Goal: Obtain resource: Download file/media

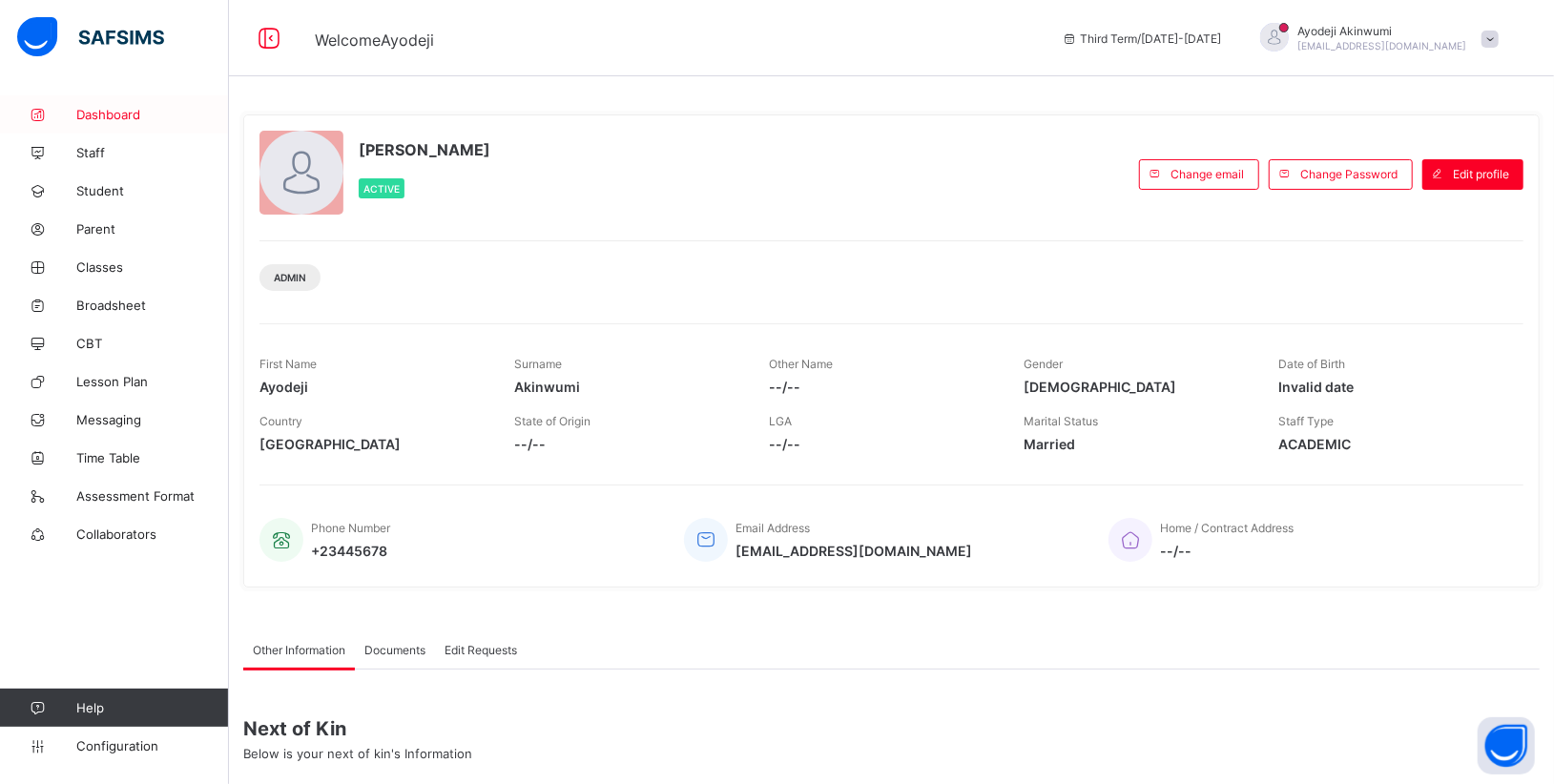
click at [106, 120] on span "Dashboard" at bounding box center [152, 114] width 152 height 16
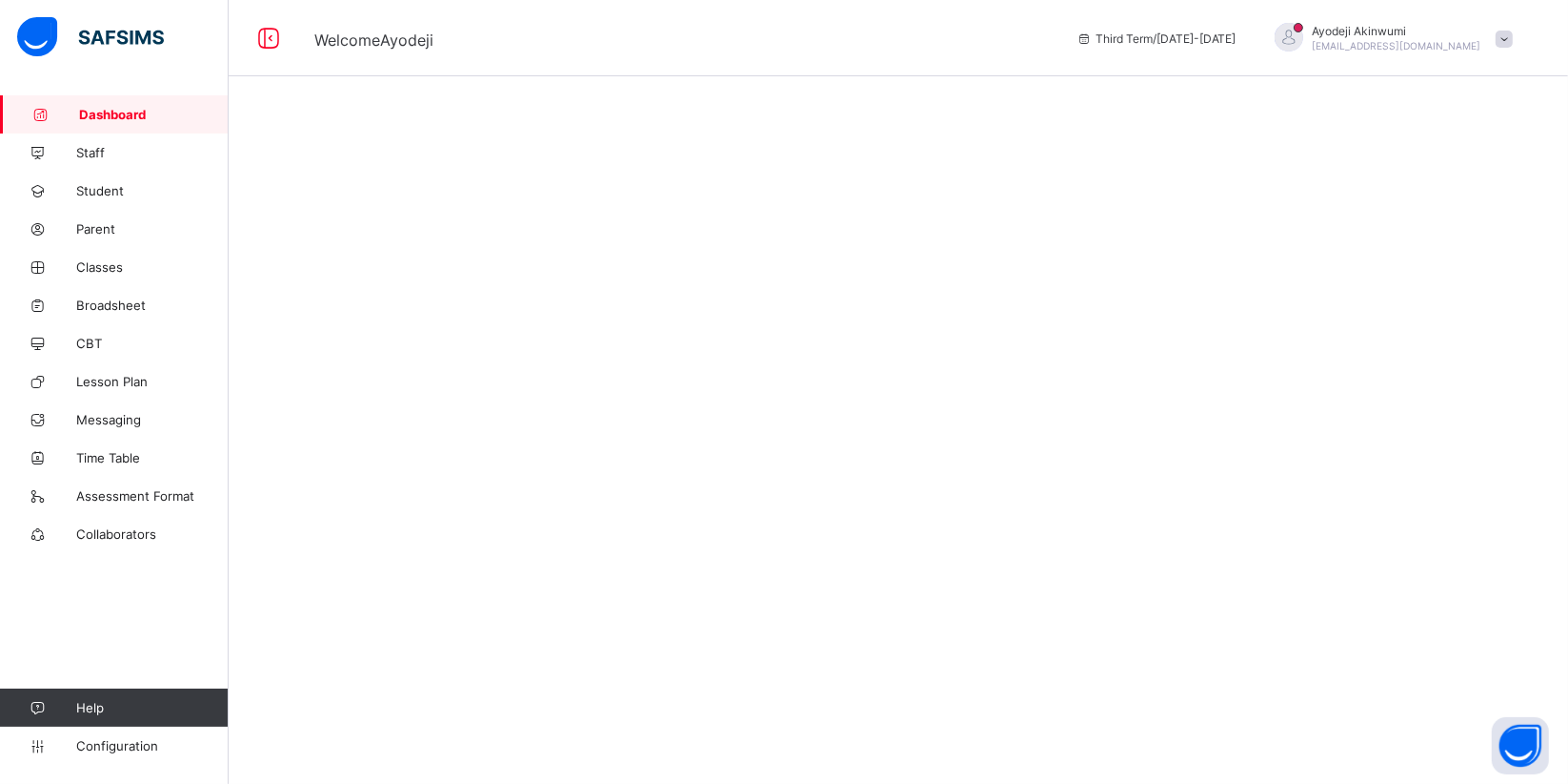
click at [106, 120] on span "Dashboard" at bounding box center [153, 114] width 149 height 16
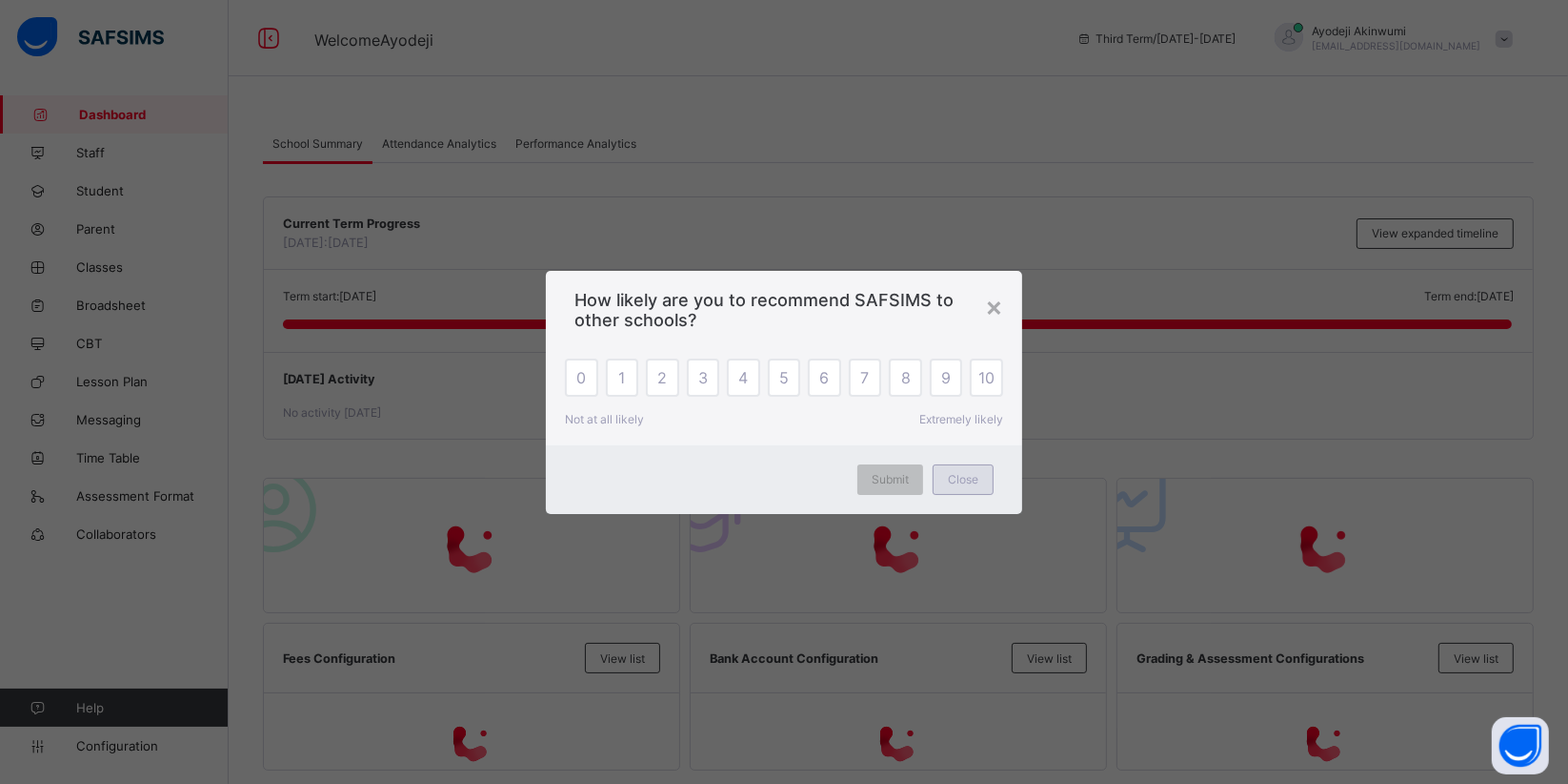
click at [947, 487] on div "Close" at bounding box center [963, 479] width 60 height 30
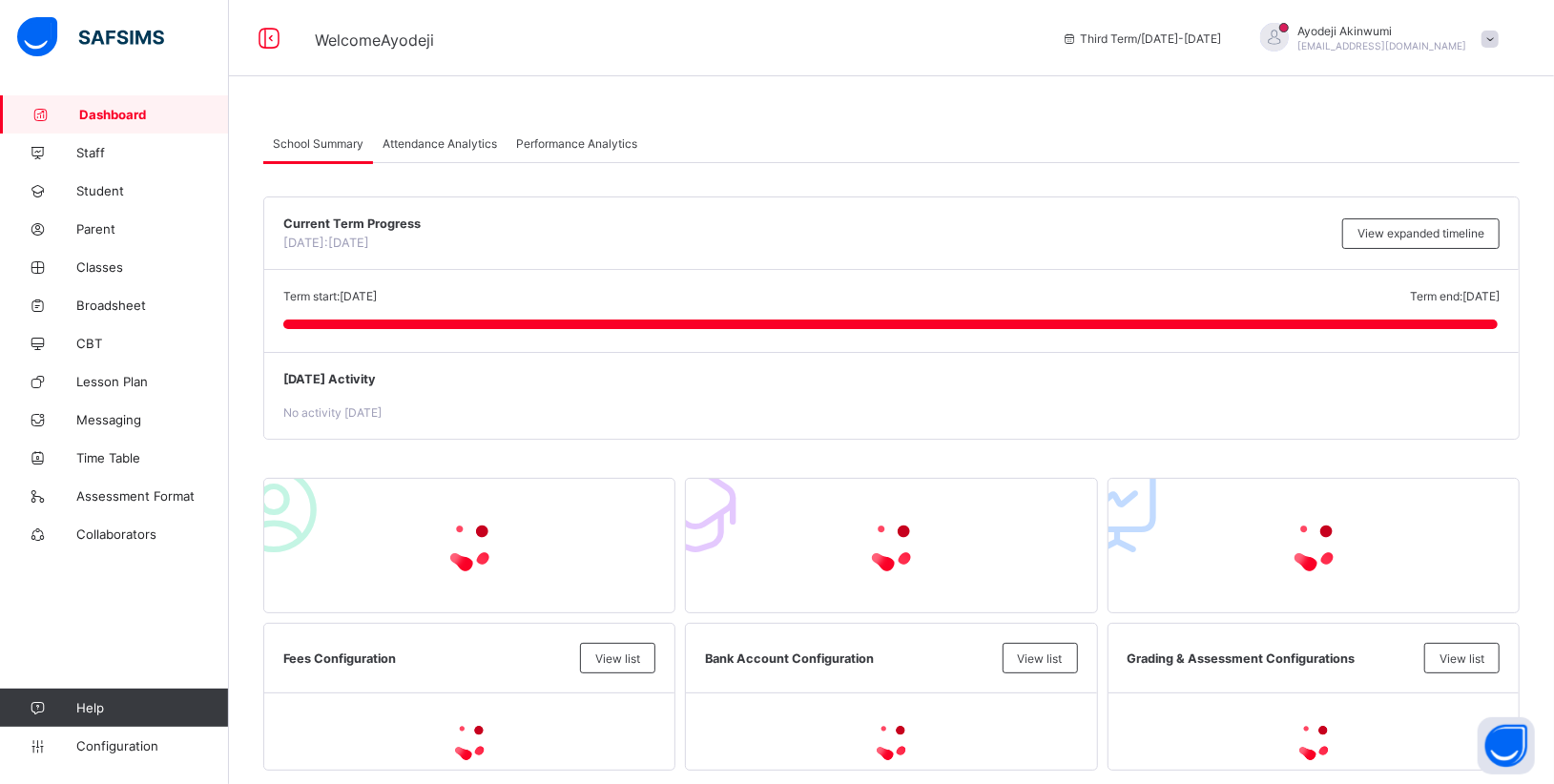
click at [429, 147] on span "Attendance Analytics" at bounding box center [440, 144] width 114 height 15
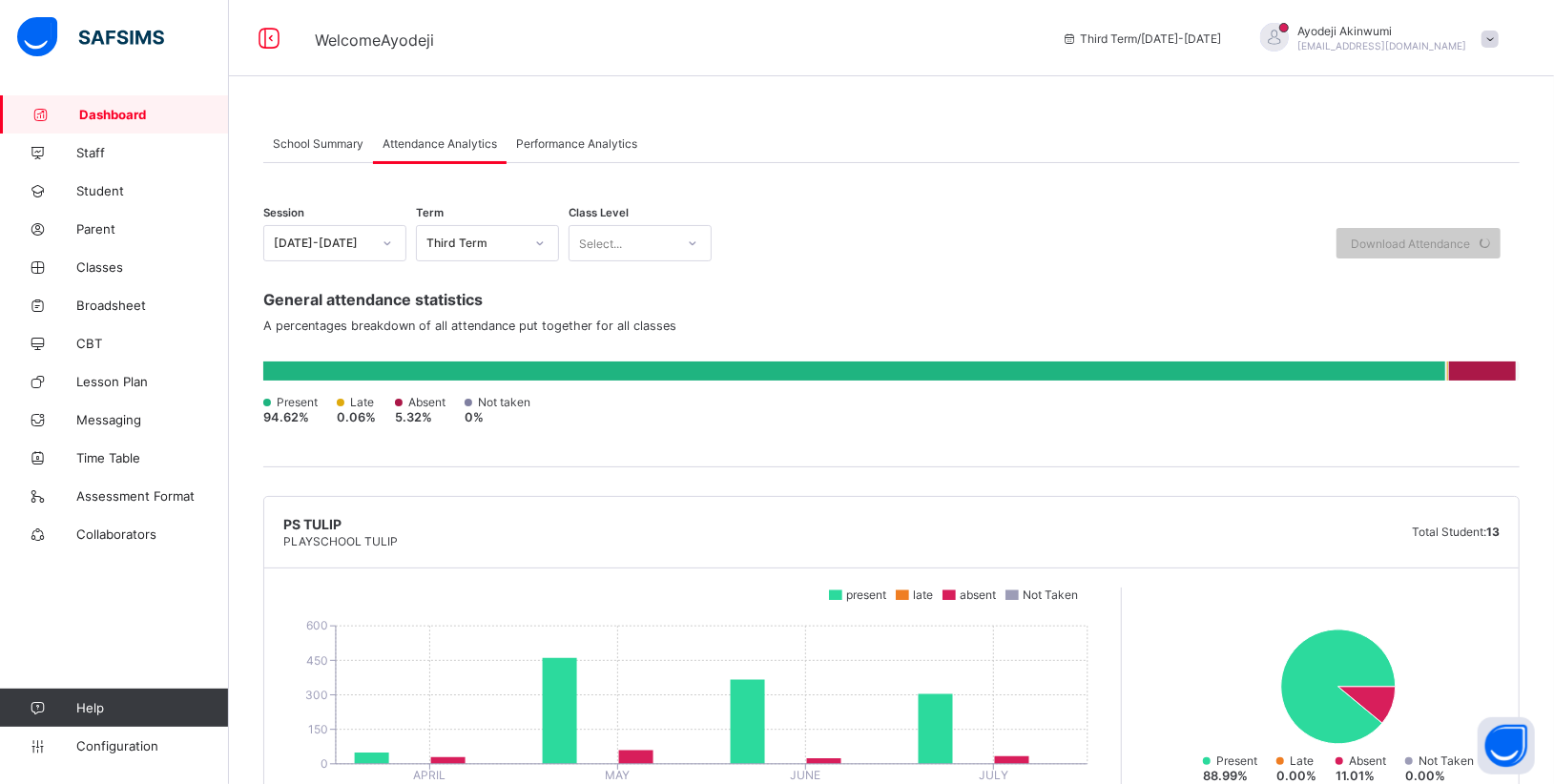
click at [383, 236] on icon at bounding box center [388, 243] width 12 height 20
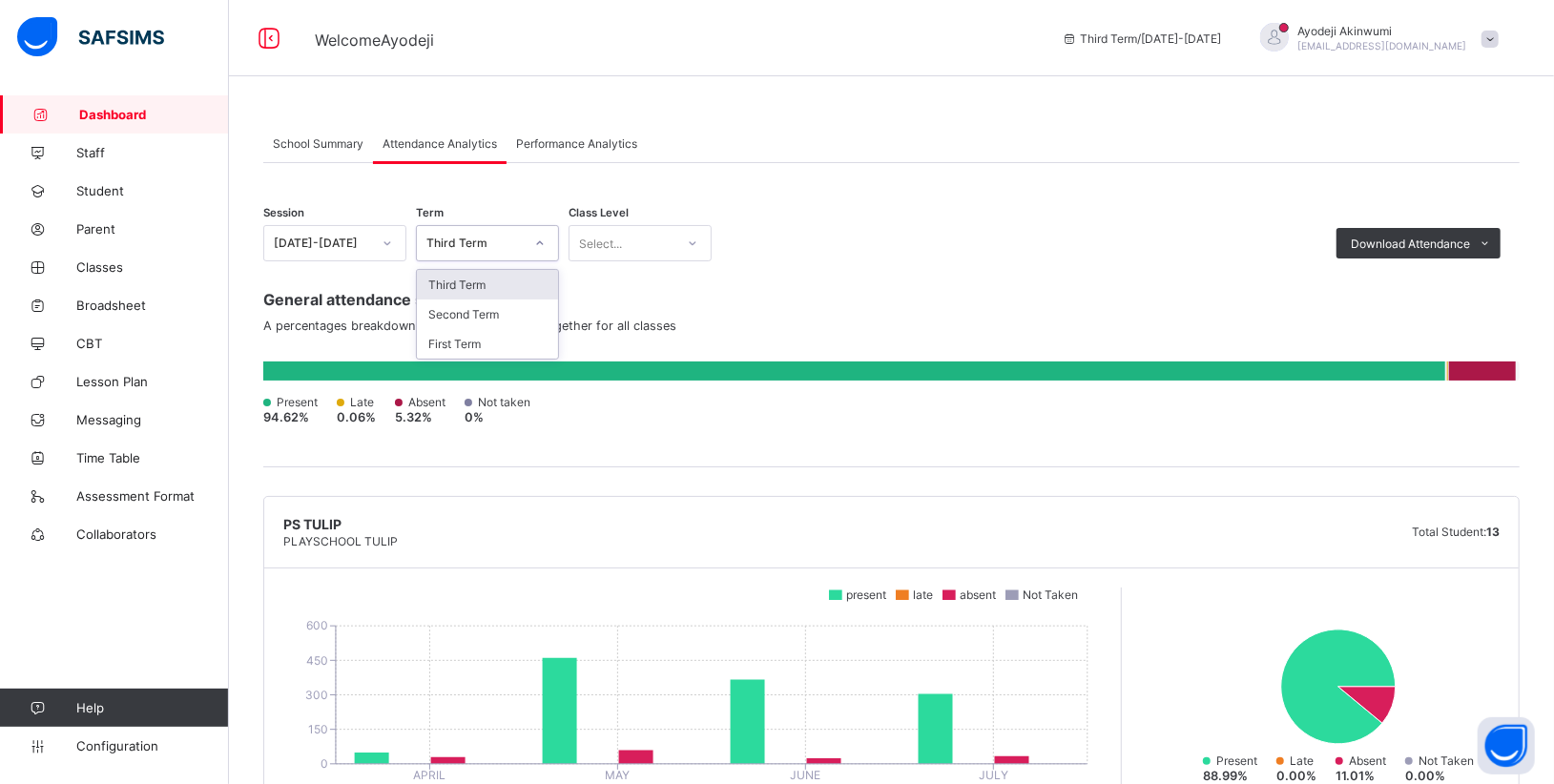
click at [537, 241] on icon at bounding box center [540, 243] width 12 height 20
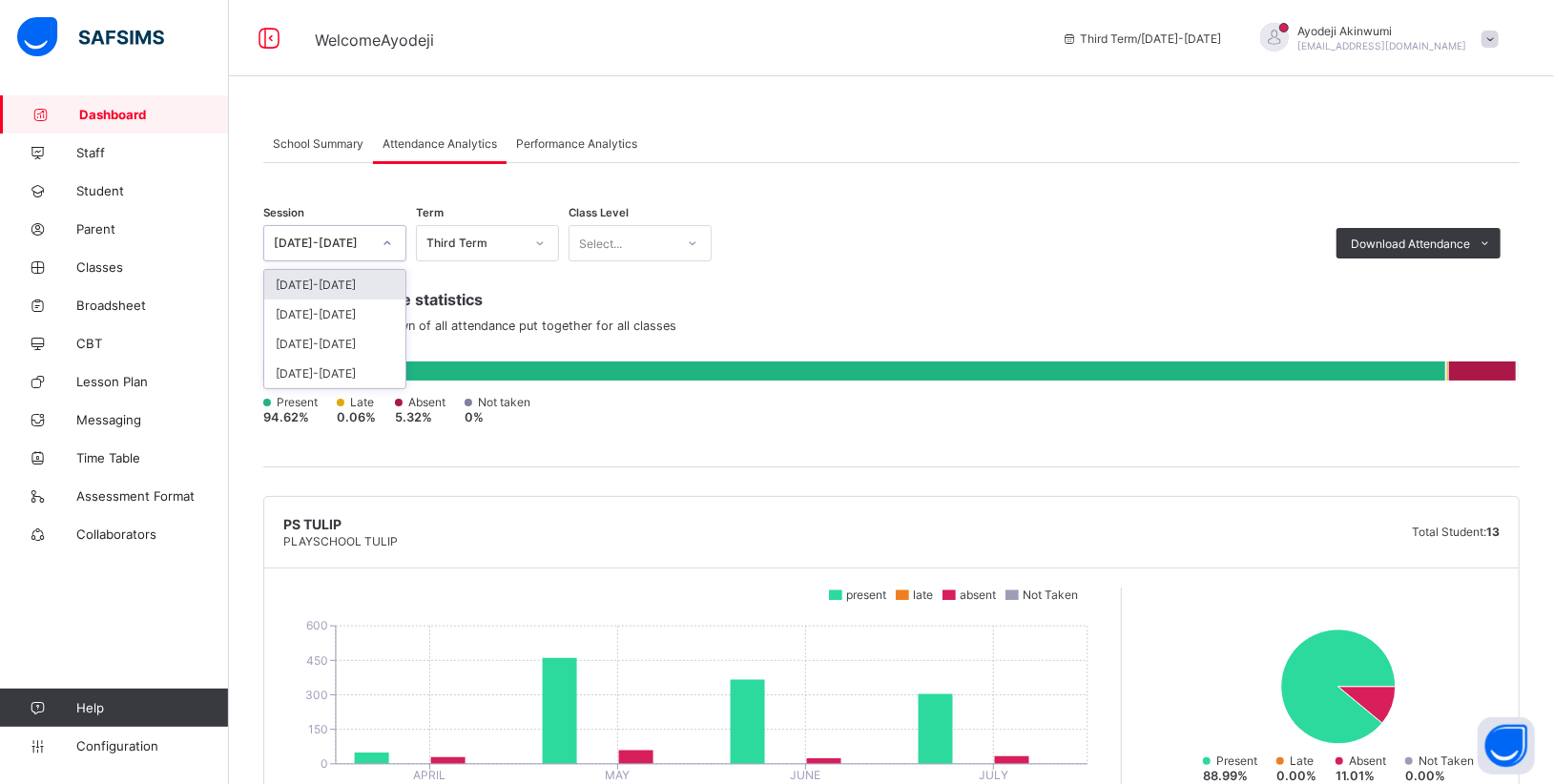
click at [389, 252] on icon at bounding box center [388, 243] width 12 height 20
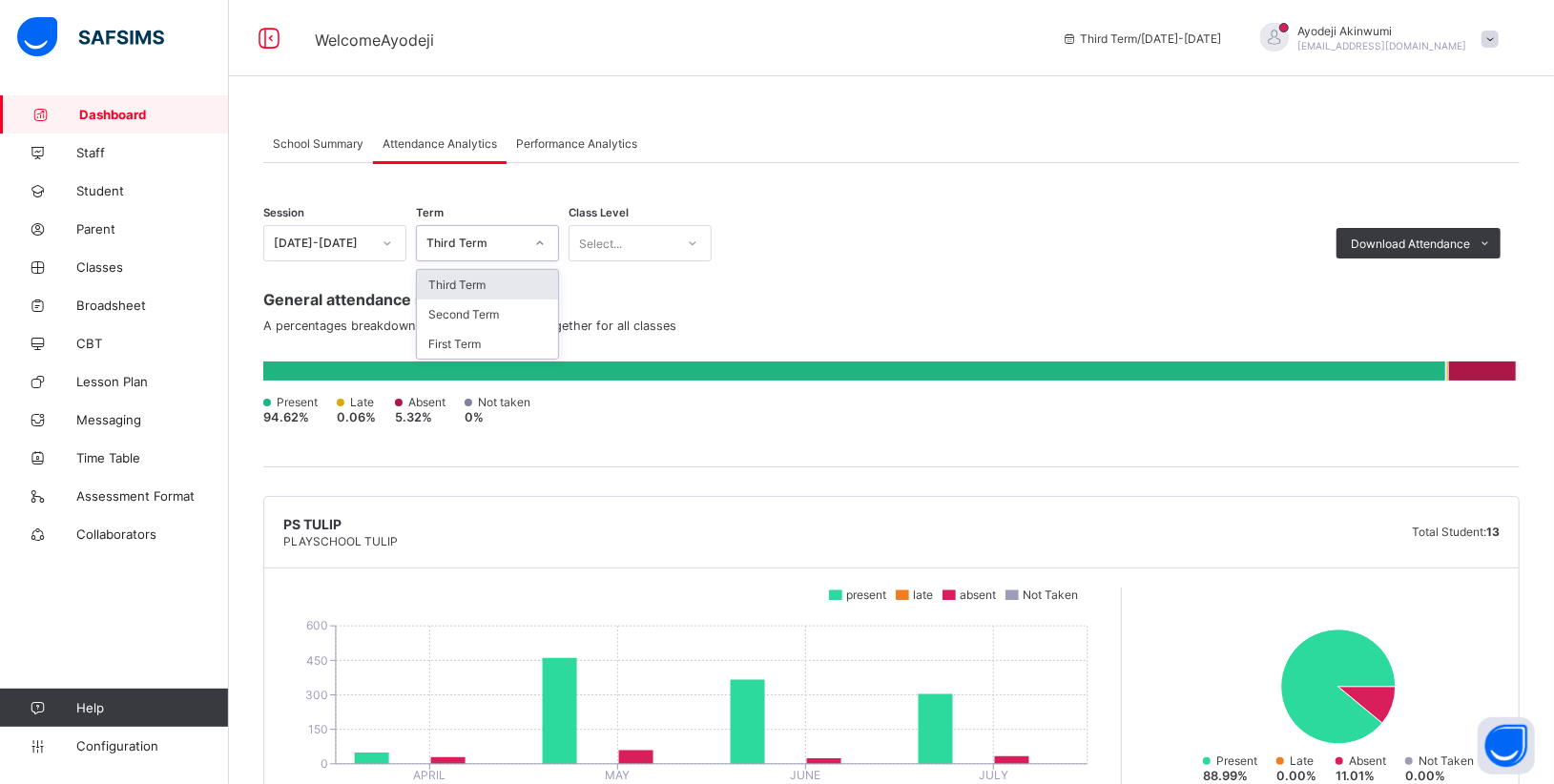
click at [525, 239] on div at bounding box center [539, 242] width 32 height 30
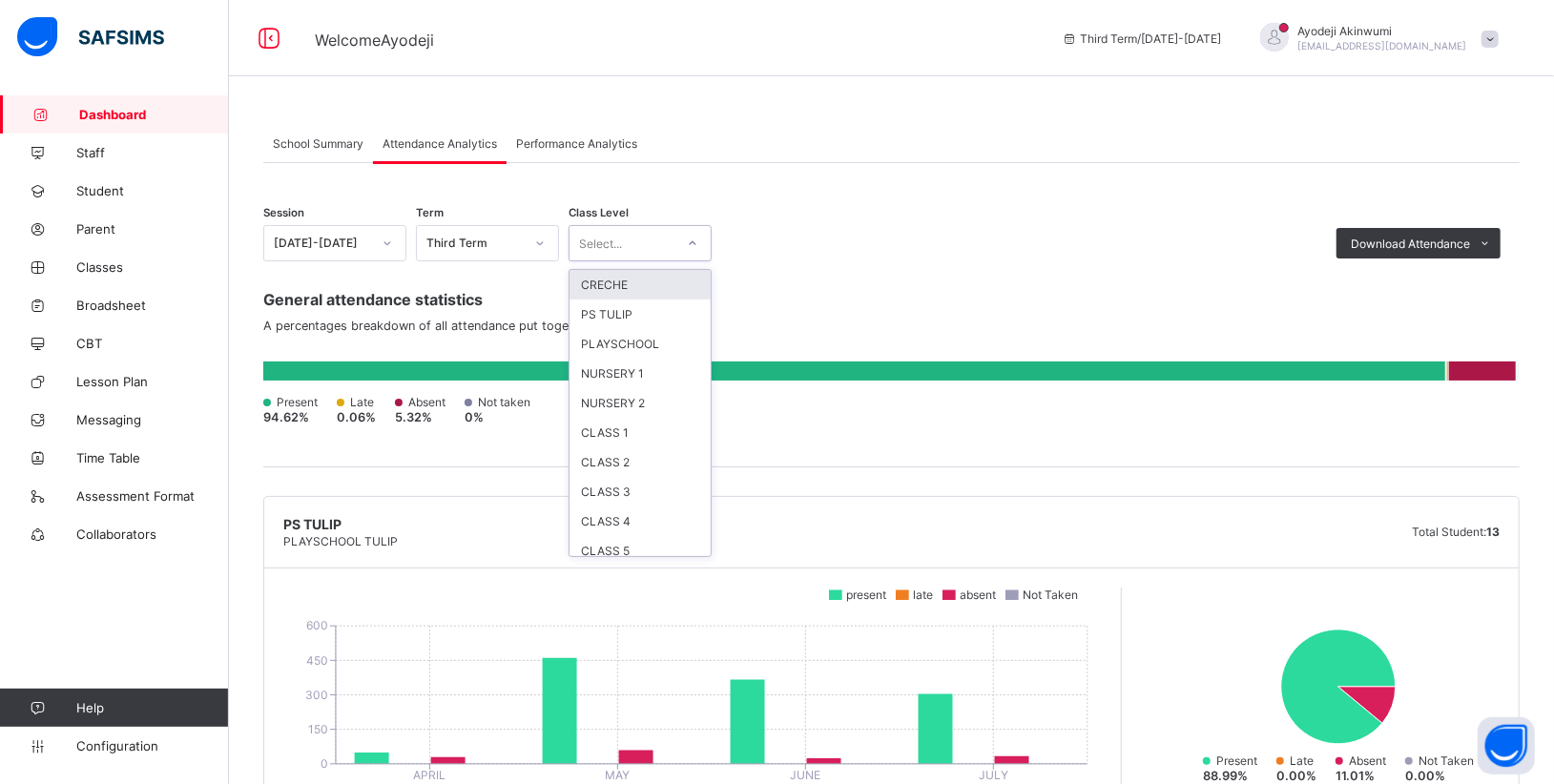
click at [671, 248] on div "Select..." at bounding box center [621, 242] width 105 height 26
click at [627, 309] on div "PS TULIP" at bounding box center [640, 314] width 142 height 29
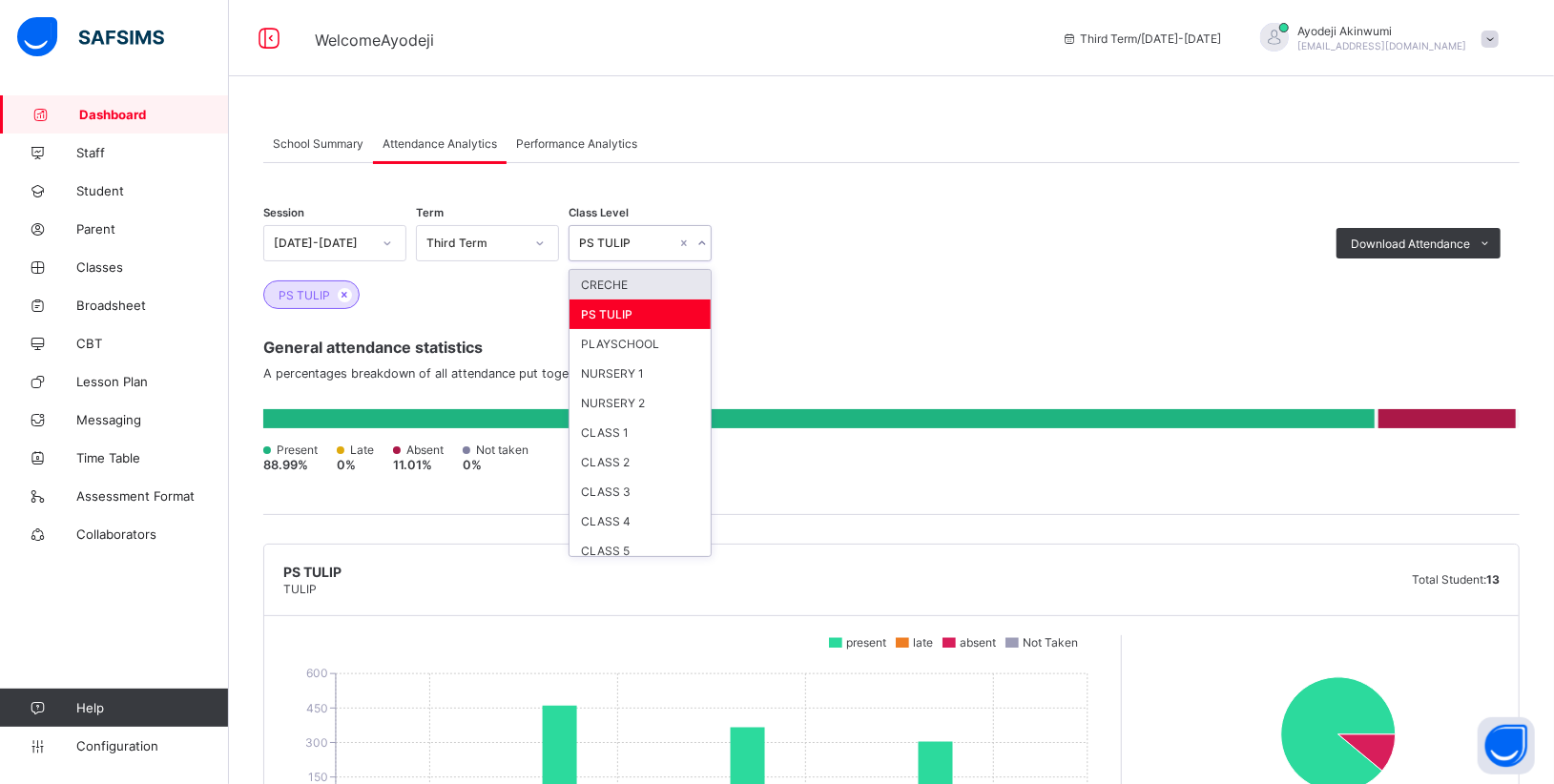
click at [708, 245] on div at bounding box center [701, 242] width 19 height 30
click at [639, 344] on div "PLAYSCHOOL" at bounding box center [640, 344] width 142 height 29
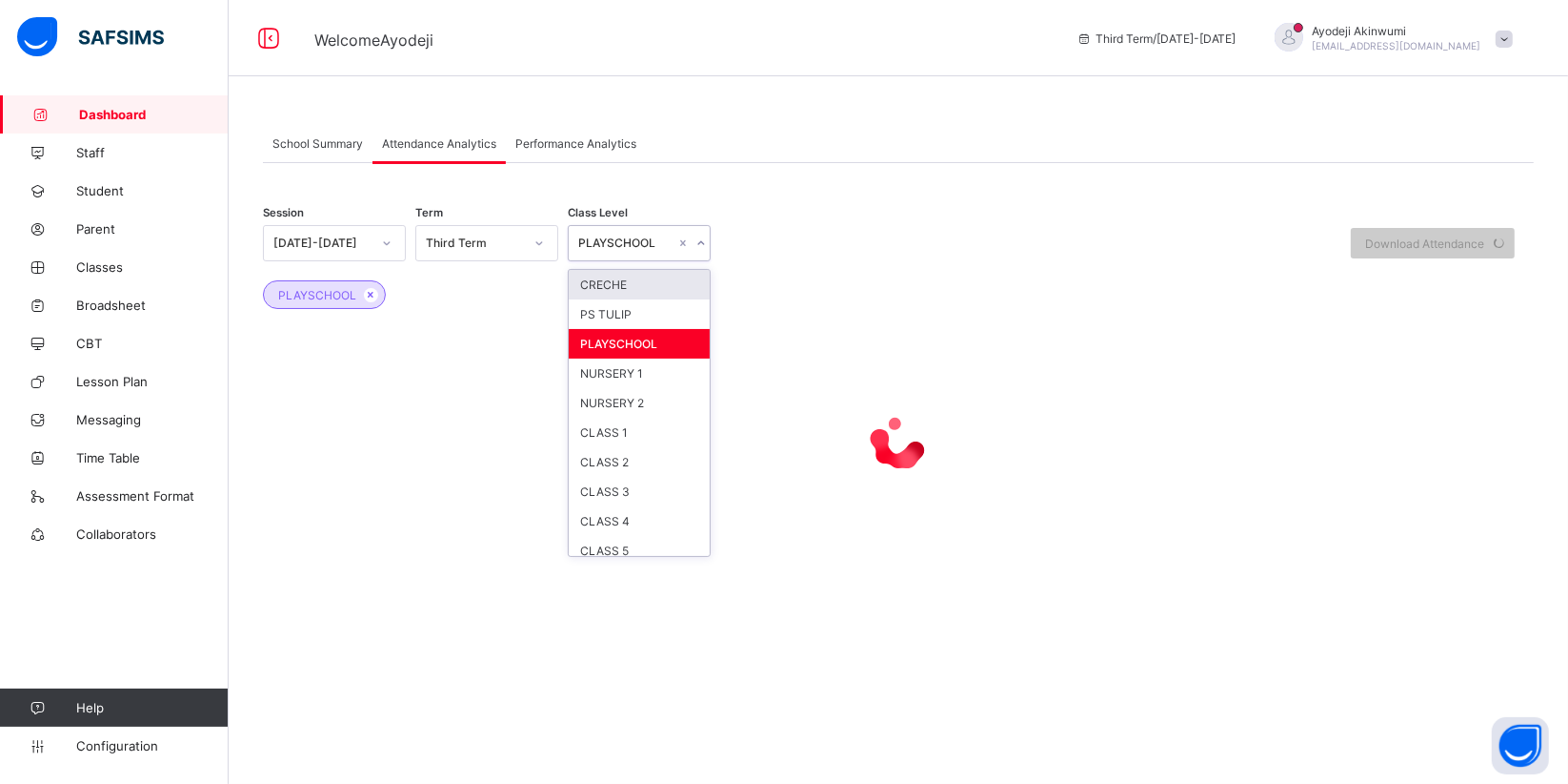
click at [696, 242] on icon at bounding box center [702, 243] width 12 height 20
click at [614, 308] on div "PS TULIP" at bounding box center [639, 314] width 141 height 29
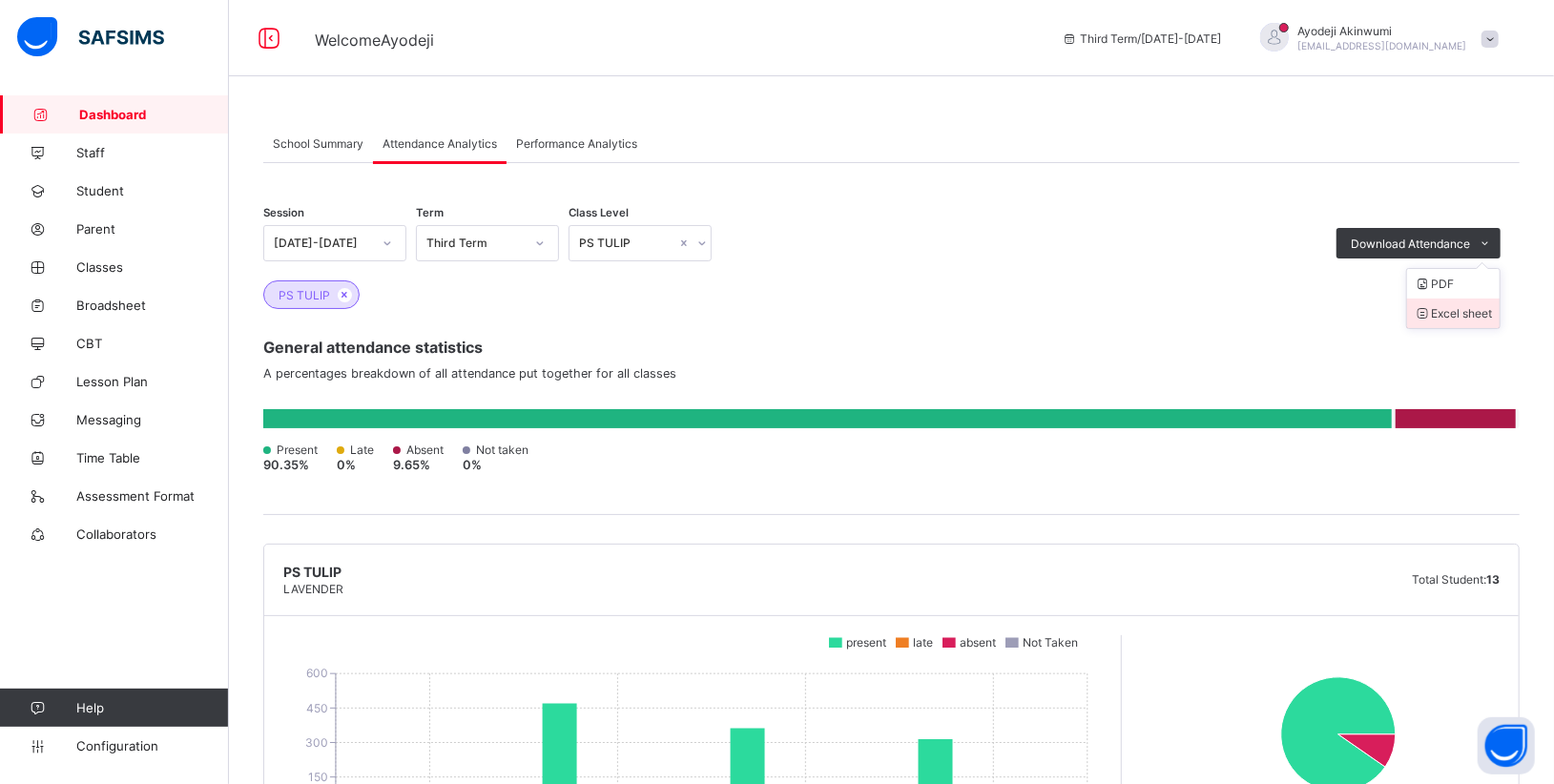
click at [1477, 315] on li "Excel sheet" at bounding box center [1452, 313] width 93 height 29
click at [1475, 316] on li "Excel sheet" at bounding box center [1452, 313] width 93 height 29
click at [704, 244] on icon at bounding box center [702, 243] width 12 height 20
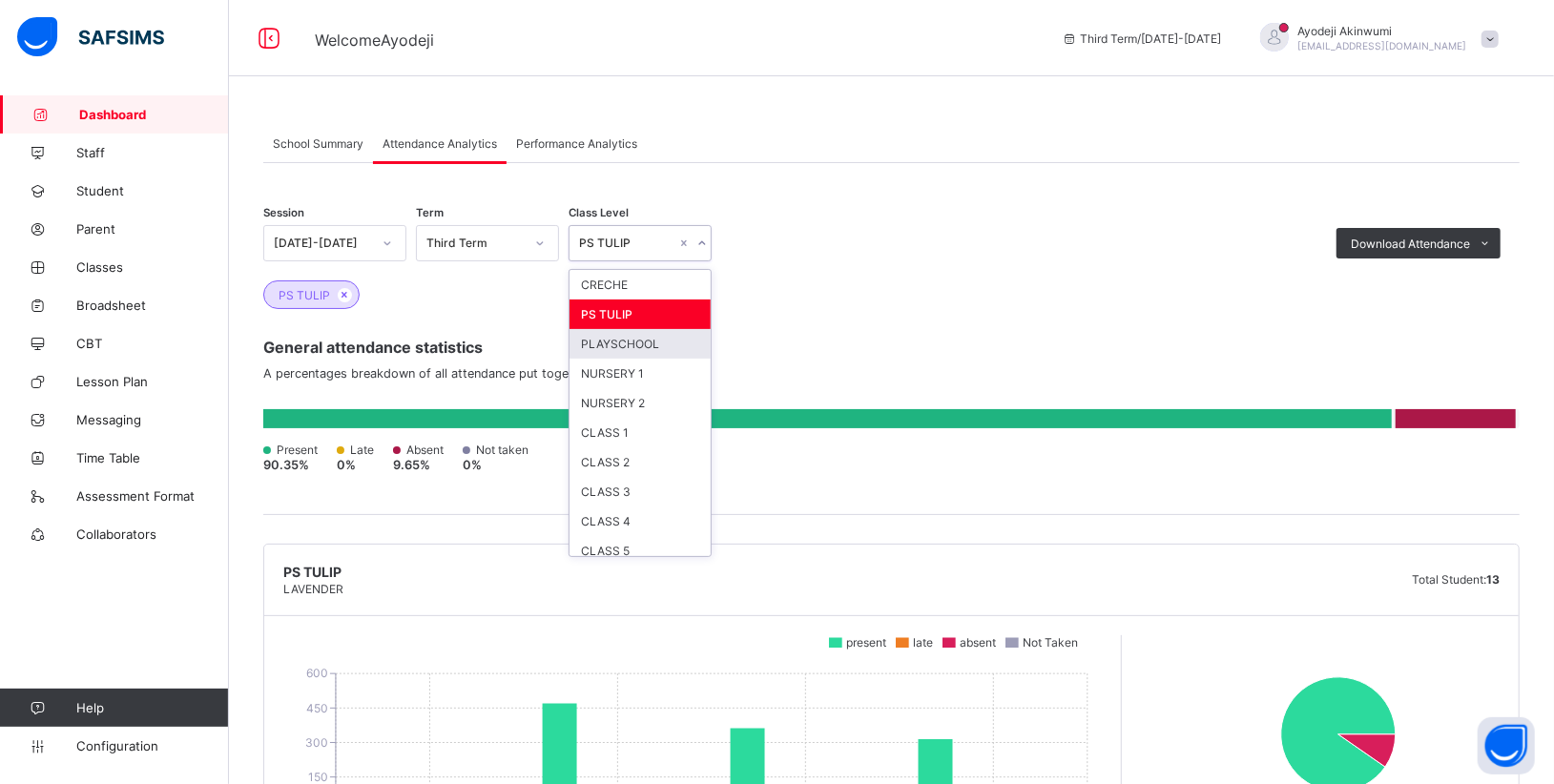
click at [620, 338] on div "PLAYSCHOOL" at bounding box center [640, 344] width 142 height 29
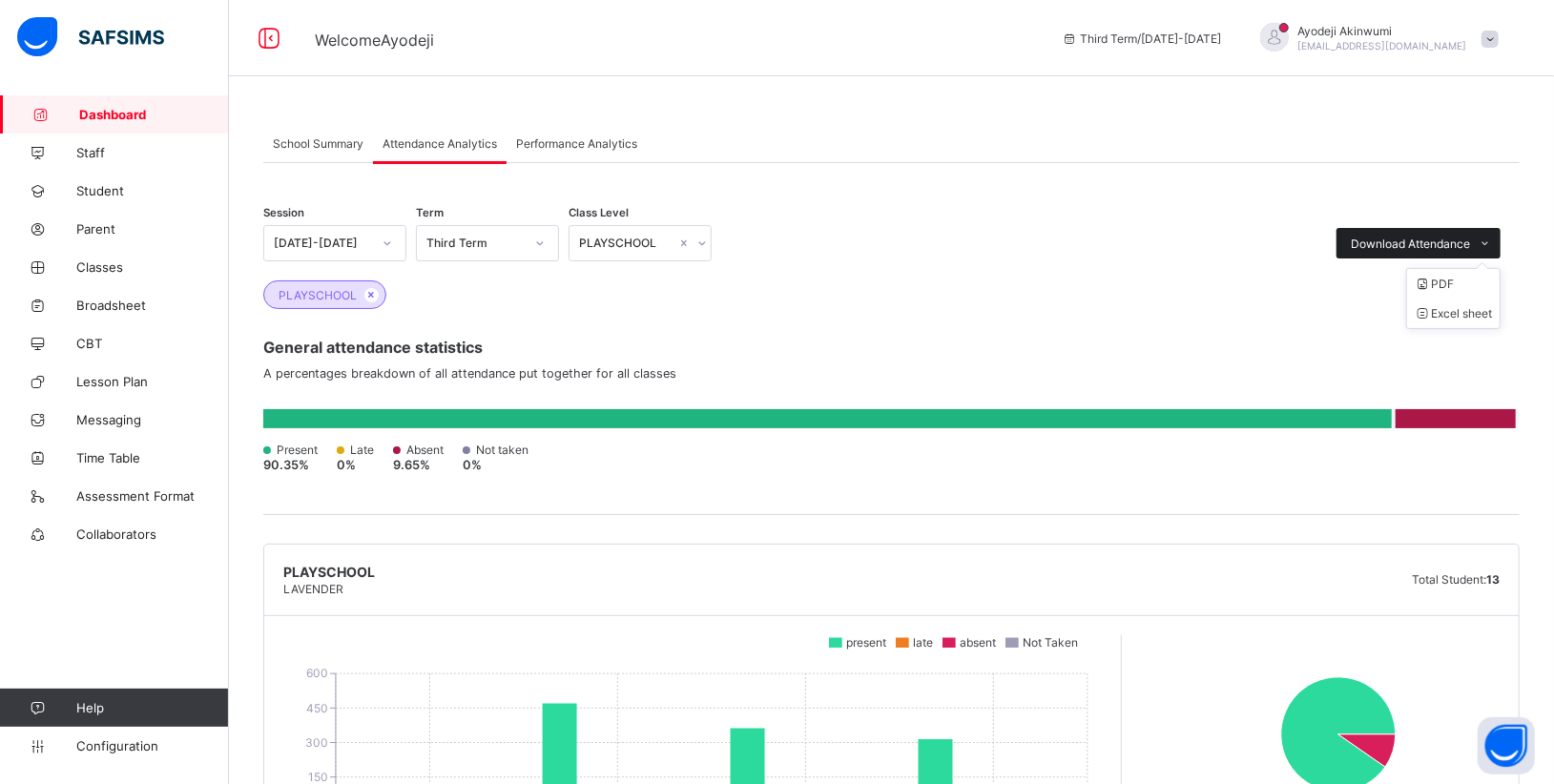
click at [1492, 245] on icon at bounding box center [1486, 243] width 15 height 13
click at [1467, 316] on li "Excel sheet" at bounding box center [1452, 313] width 93 height 29
click at [724, 311] on div "General attendance statistics A percentages breakdown of all attendance put tog…" at bounding box center [892, 411] width 1256 height 206
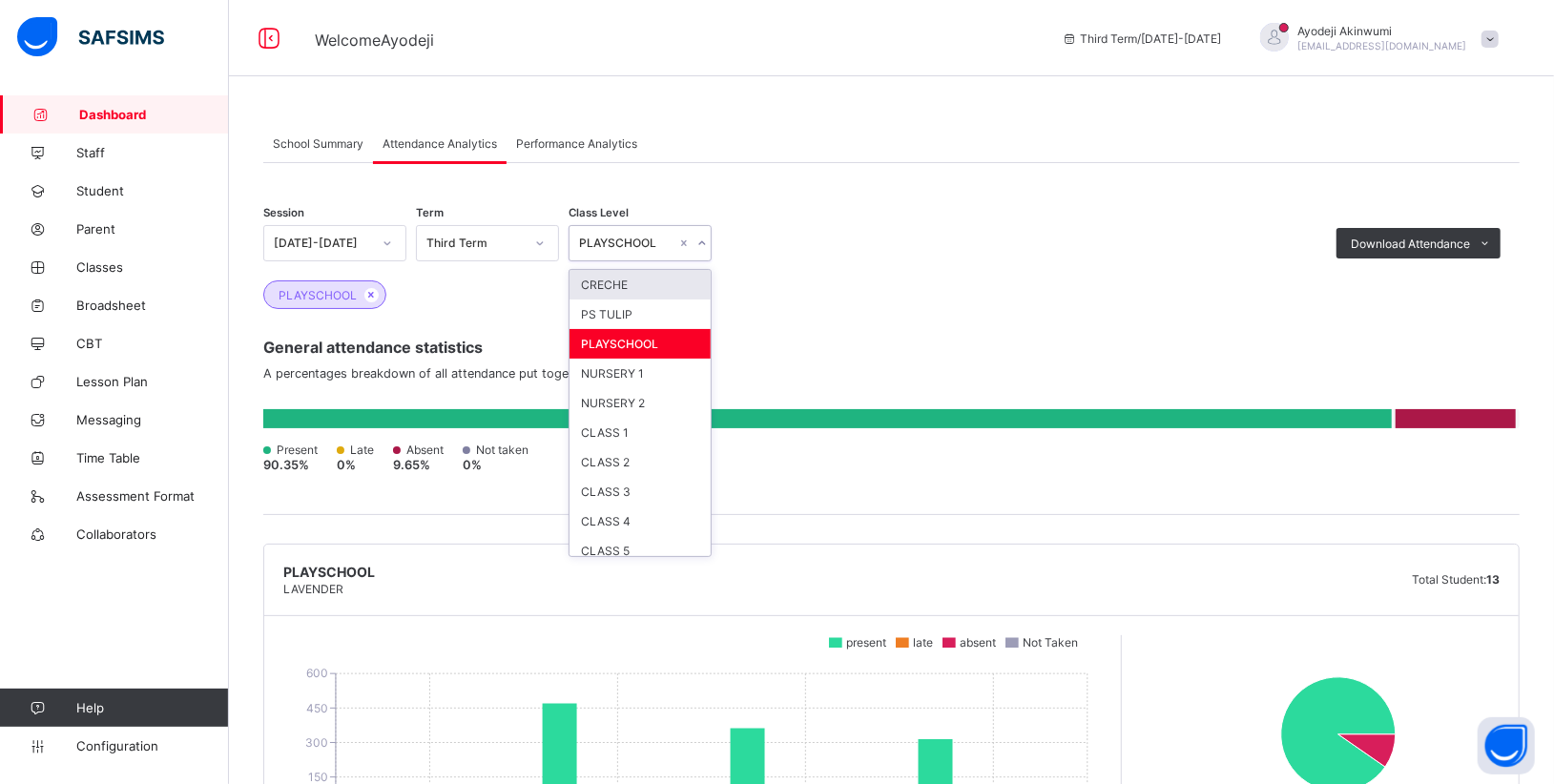
click at [696, 252] on div at bounding box center [701, 242] width 19 height 30
click at [601, 377] on div "NURSERY 1" at bounding box center [640, 373] width 142 height 29
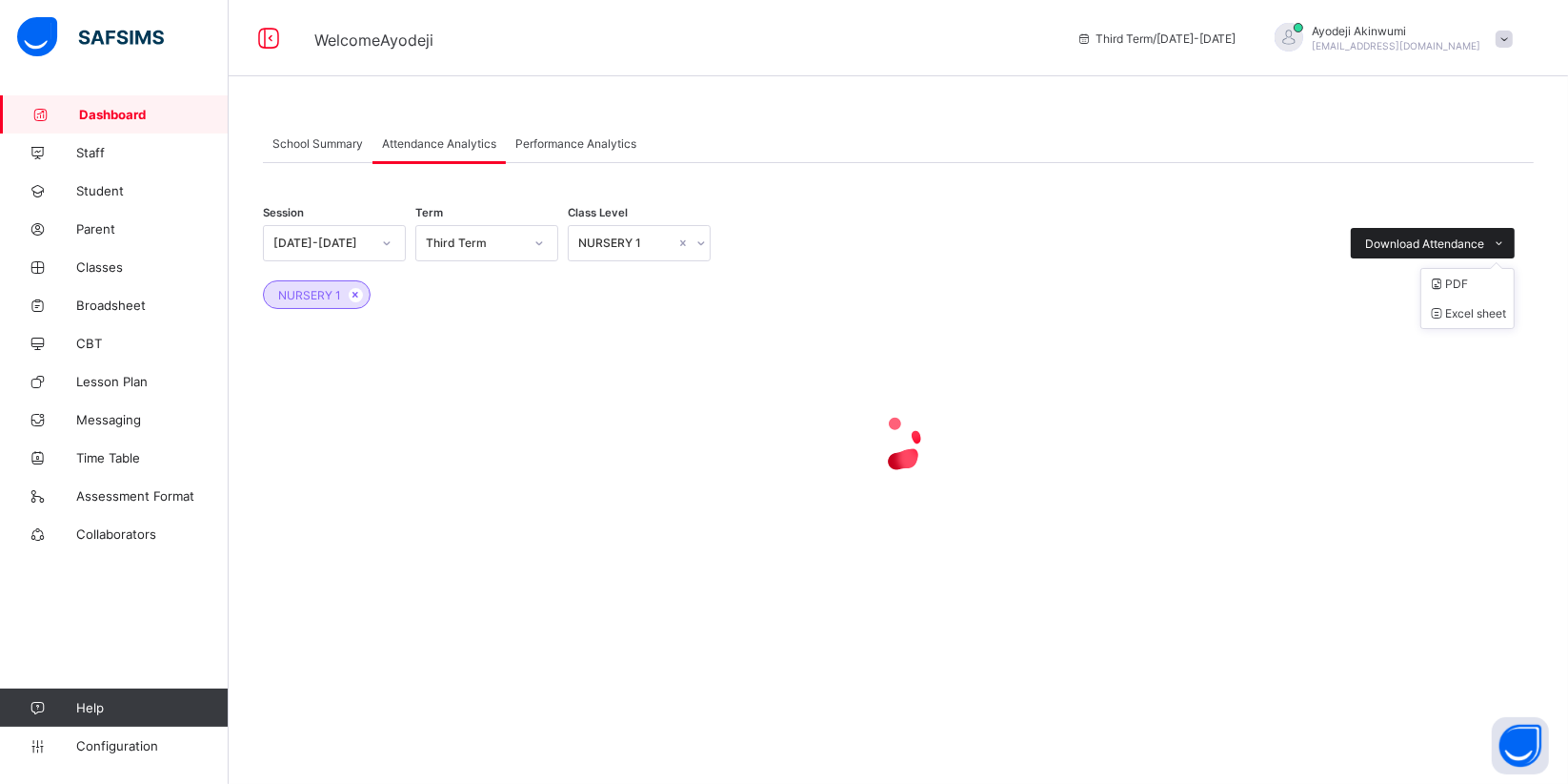
click at [1499, 247] on icon at bounding box center [1499, 243] width 17 height 16
click at [1477, 313] on li "Excel sheet" at bounding box center [1467, 313] width 93 height 29
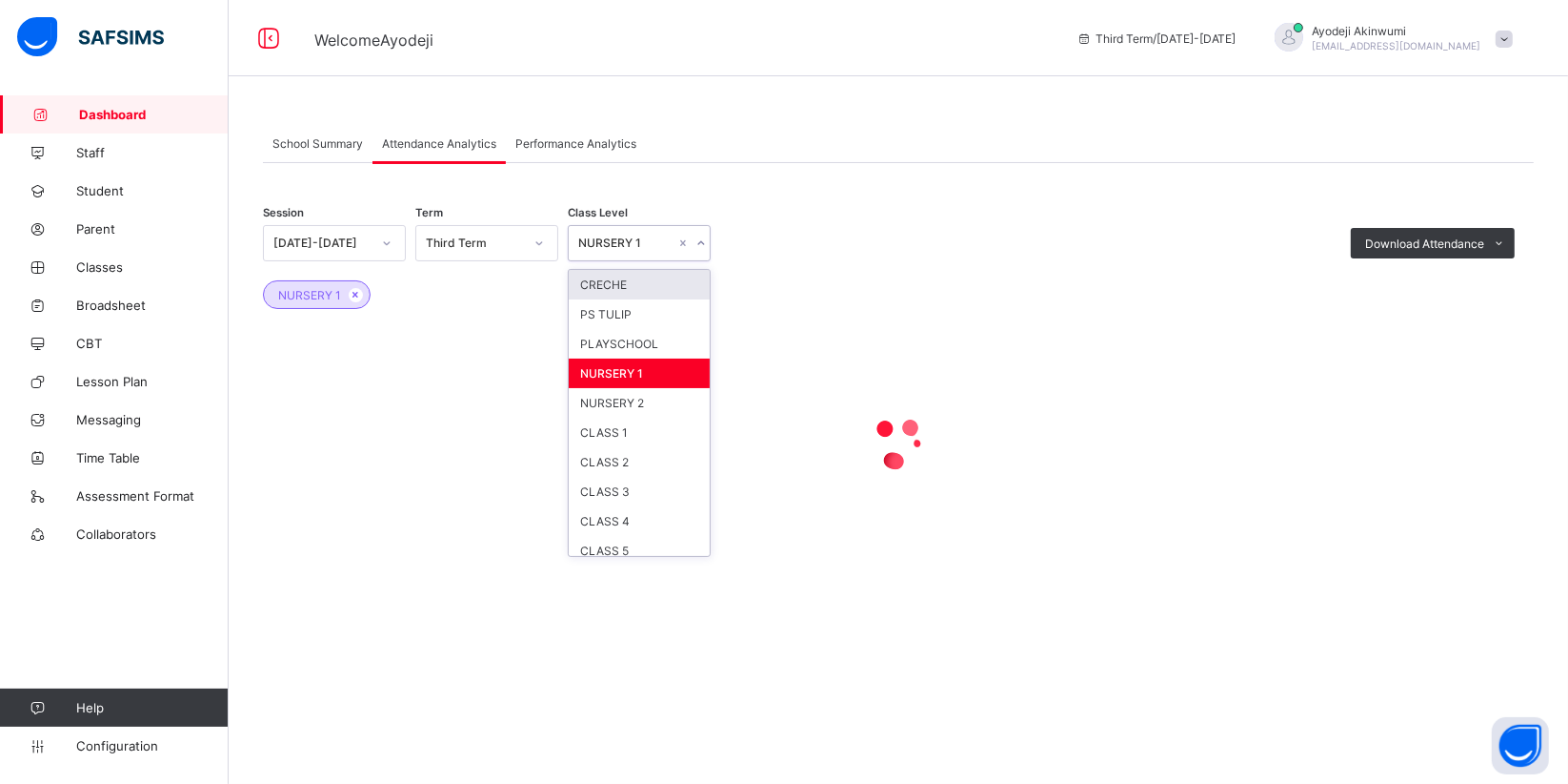
click at [650, 245] on div "NURSERY 1" at bounding box center [627, 243] width 98 height 15
click at [634, 396] on div "NURSERY 2" at bounding box center [639, 402] width 141 height 29
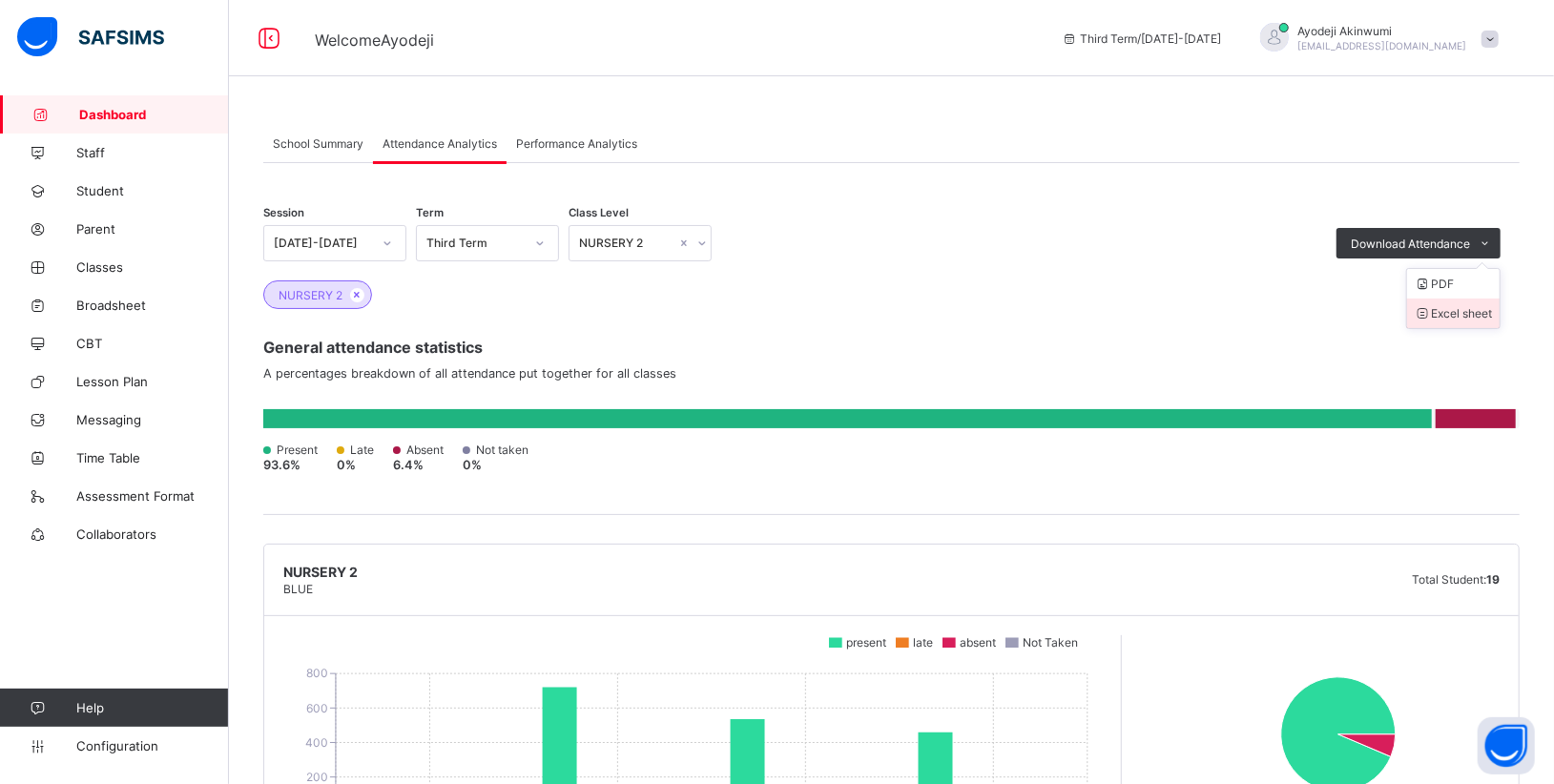
click at [1475, 322] on li "Excel sheet" at bounding box center [1452, 313] width 93 height 29
click at [875, 282] on div "NURSERY 2" at bounding box center [892, 294] width 1256 height 28
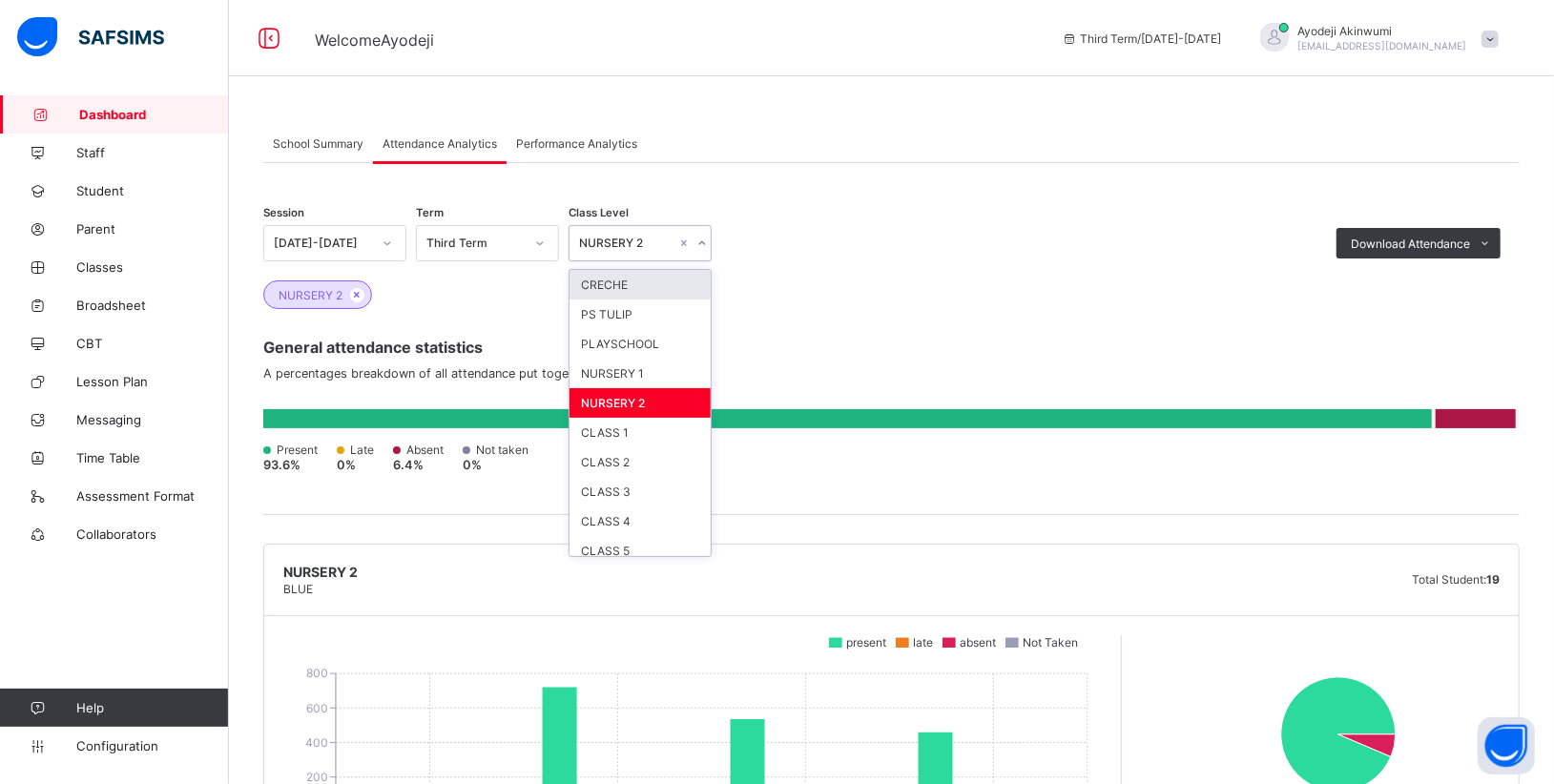
click at [661, 250] on div "NURSERY 2" at bounding box center [621, 242] width 105 height 26
click at [605, 430] on div "CLASS 1" at bounding box center [640, 433] width 142 height 29
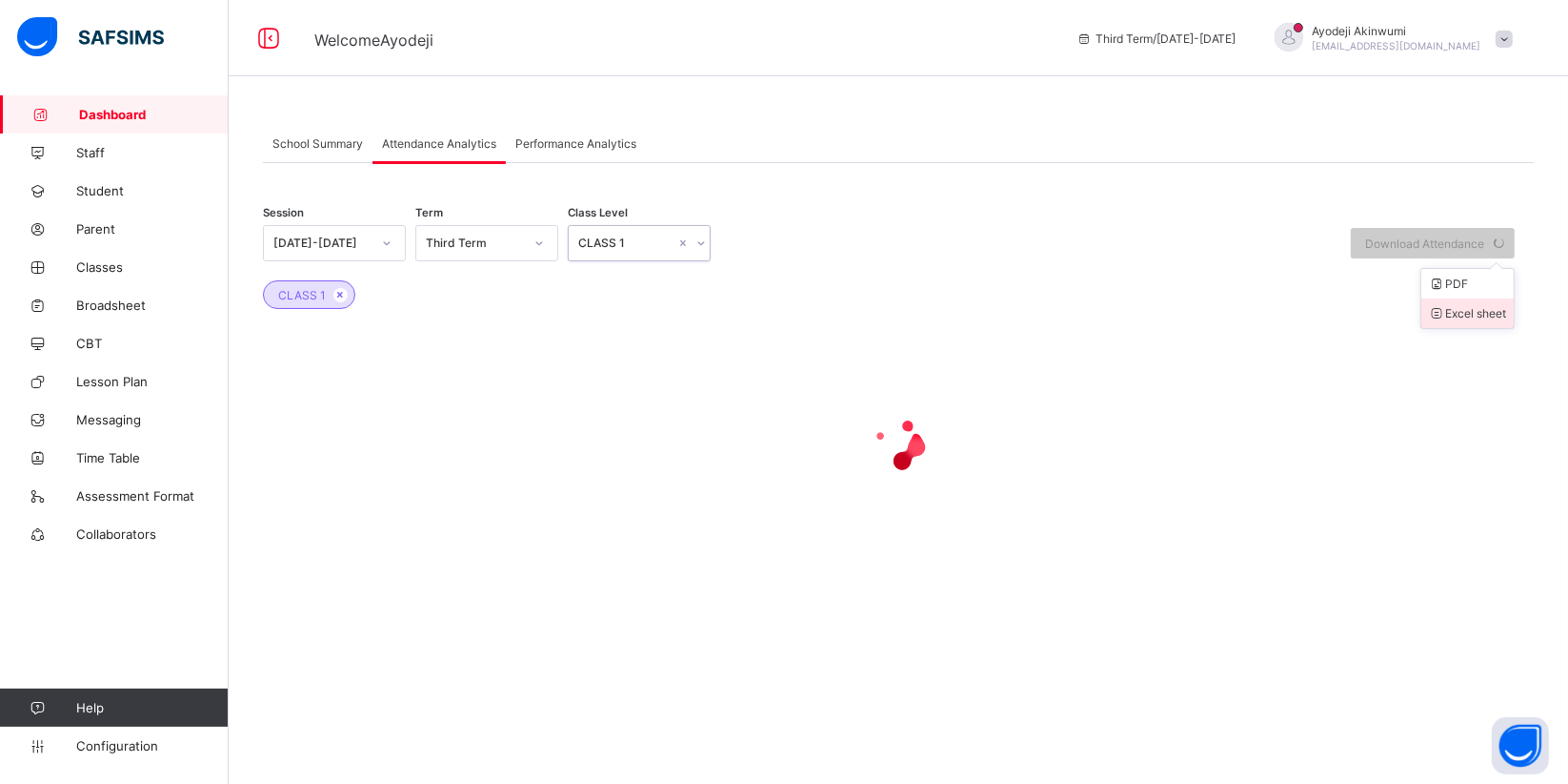
click at [1480, 314] on li "Excel sheet" at bounding box center [1467, 313] width 93 height 29
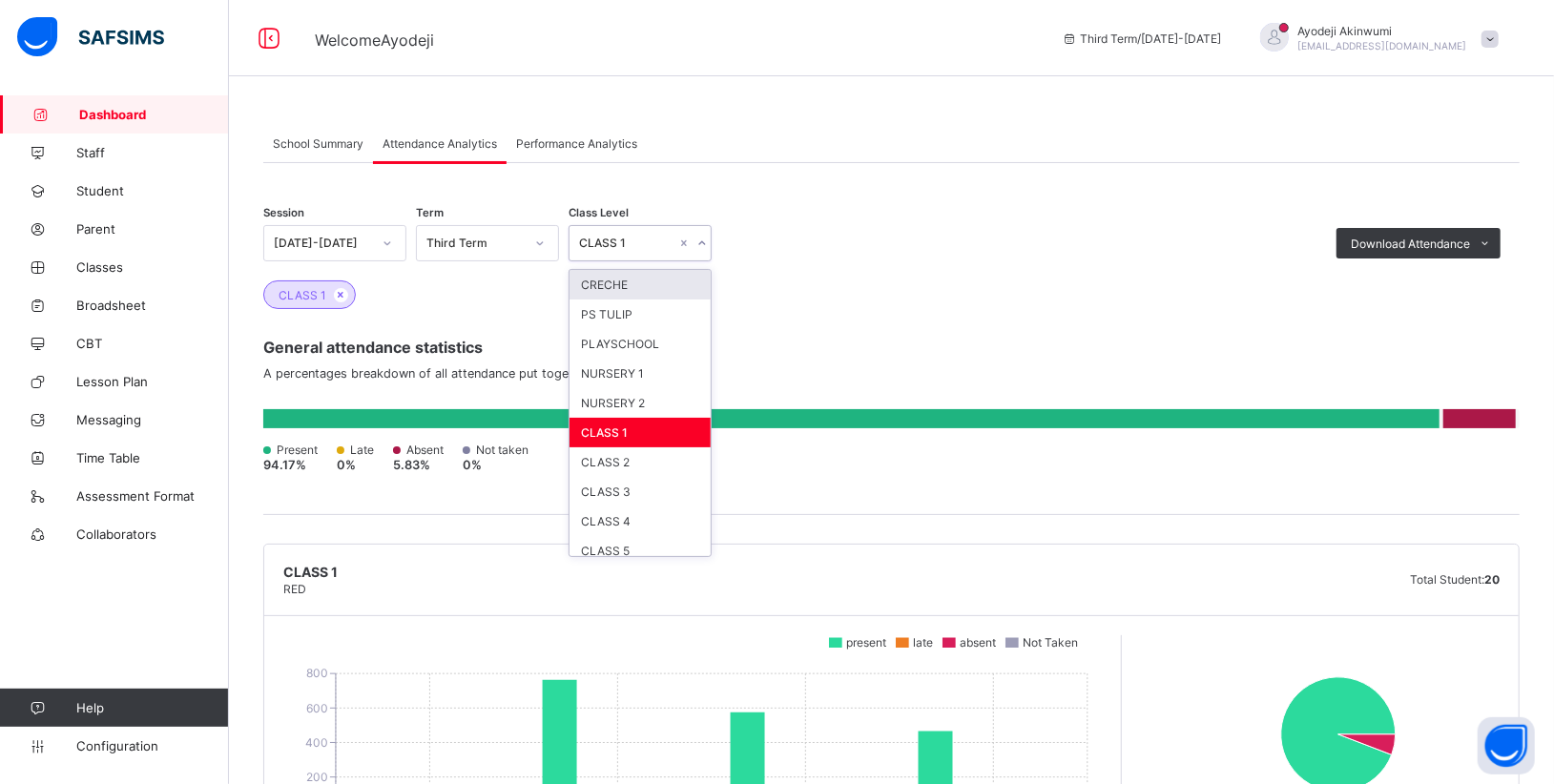
click at [637, 243] on div "CLASS 1" at bounding box center [628, 243] width 98 height 15
click at [604, 465] on div "CLASS 2" at bounding box center [640, 462] width 142 height 29
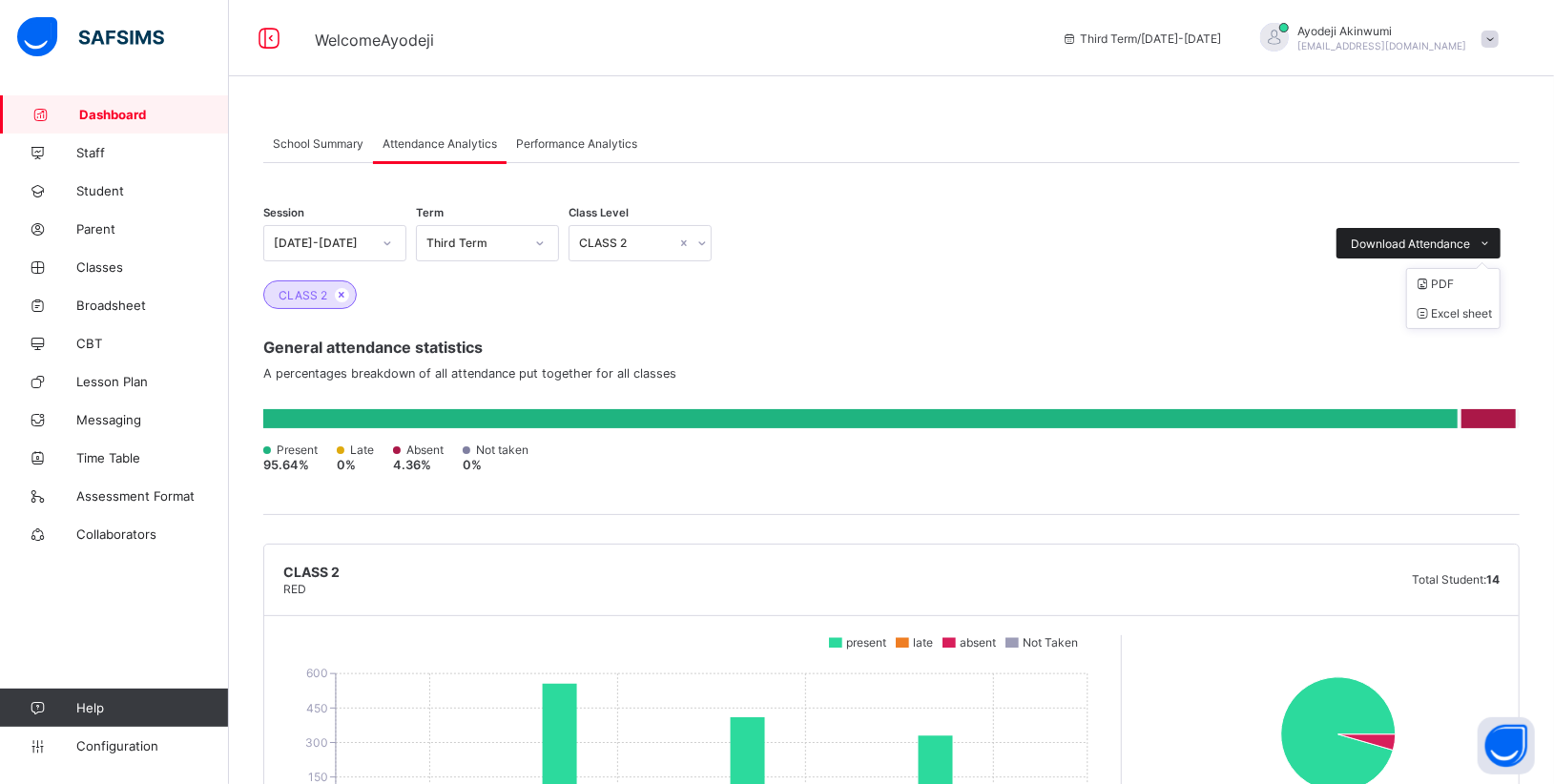
click at [1498, 230] on span at bounding box center [1485, 242] width 30 height 30
click at [1481, 320] on li "Excel sheet" at bounding box center [1452, 313] width 93 height 29
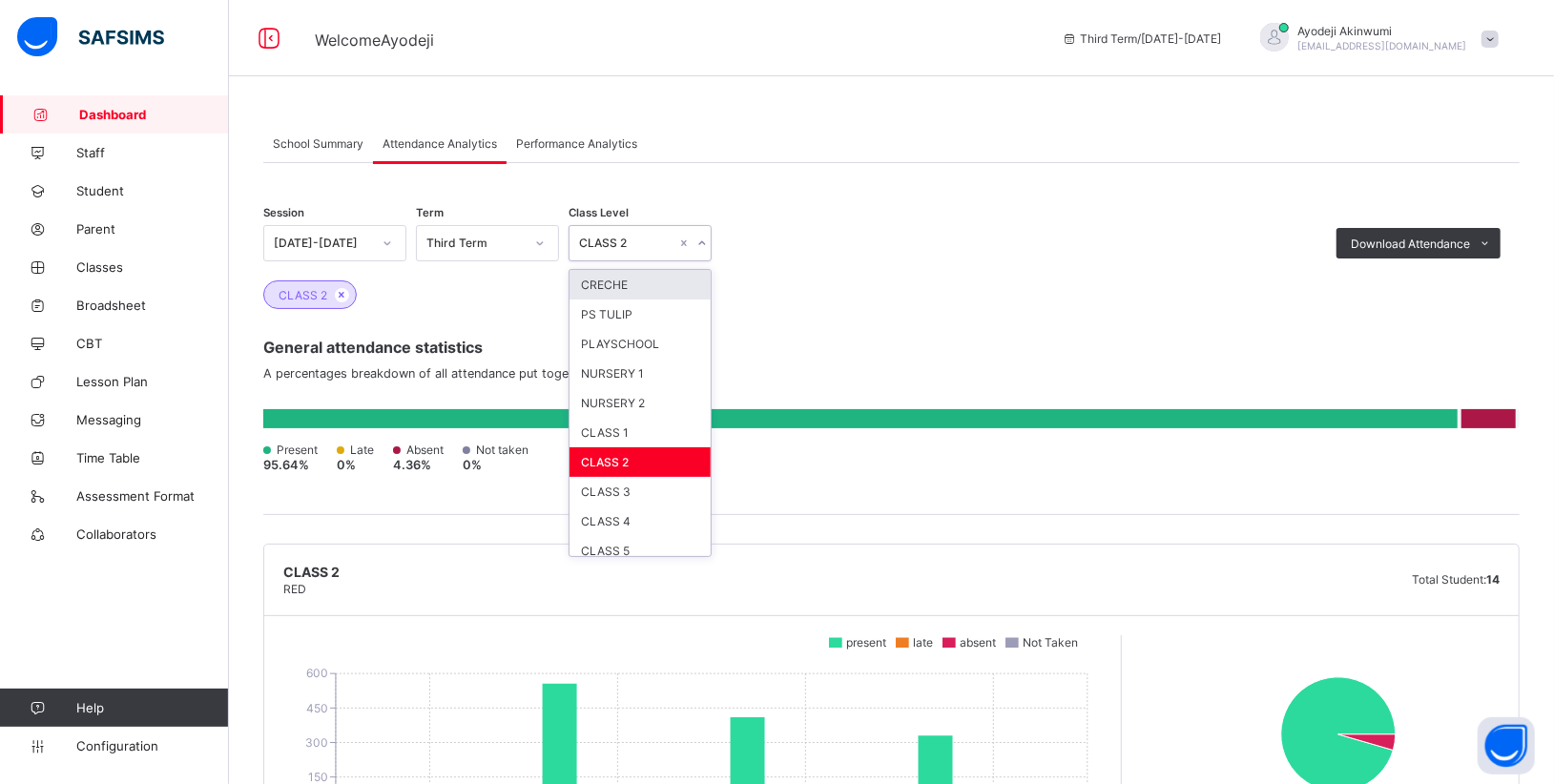
click at [702, 245] on icon at bounding box center [702, 243] width 12 height 20
click at [640, 246] on div "CLASS 2" at bounding box center [628, 243] width 98 height 15
click at [635, 304] on div "PS TULIP" at bounding box center [640, 314] width 142 height 29
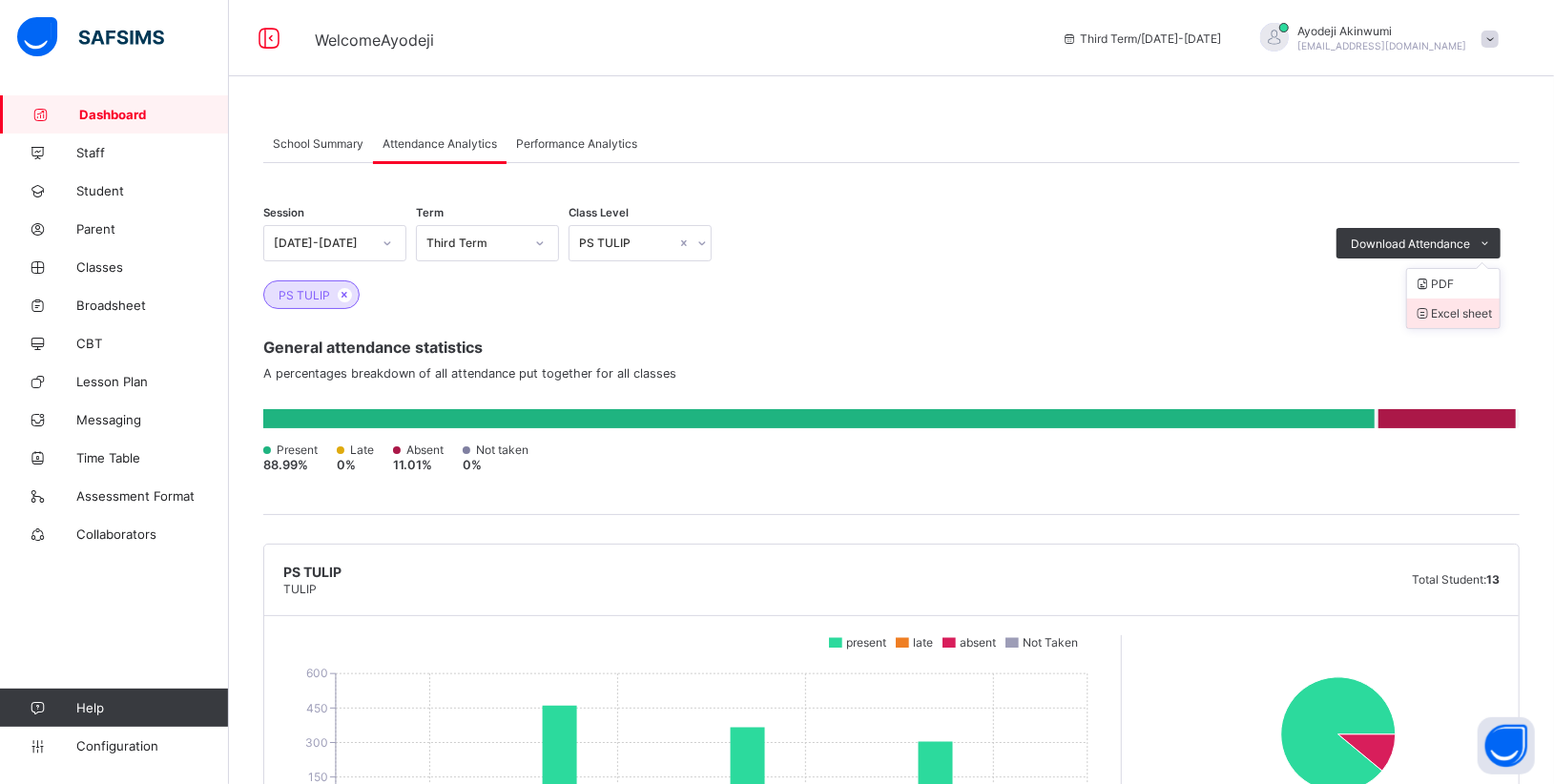
click at [1455, 308] on li "Excel sheet" at bounding box center [1452, 313] width 93 height 29
click at [783, 255] on div "Session [DATE]-[DATE] Term Third Term Class Level PS TULIP Download Attendance …" at bounding box center [892, 233] width 1256 height 56
click at [702, 246] on icon at bounding box center [702, 243] width 12 height 20
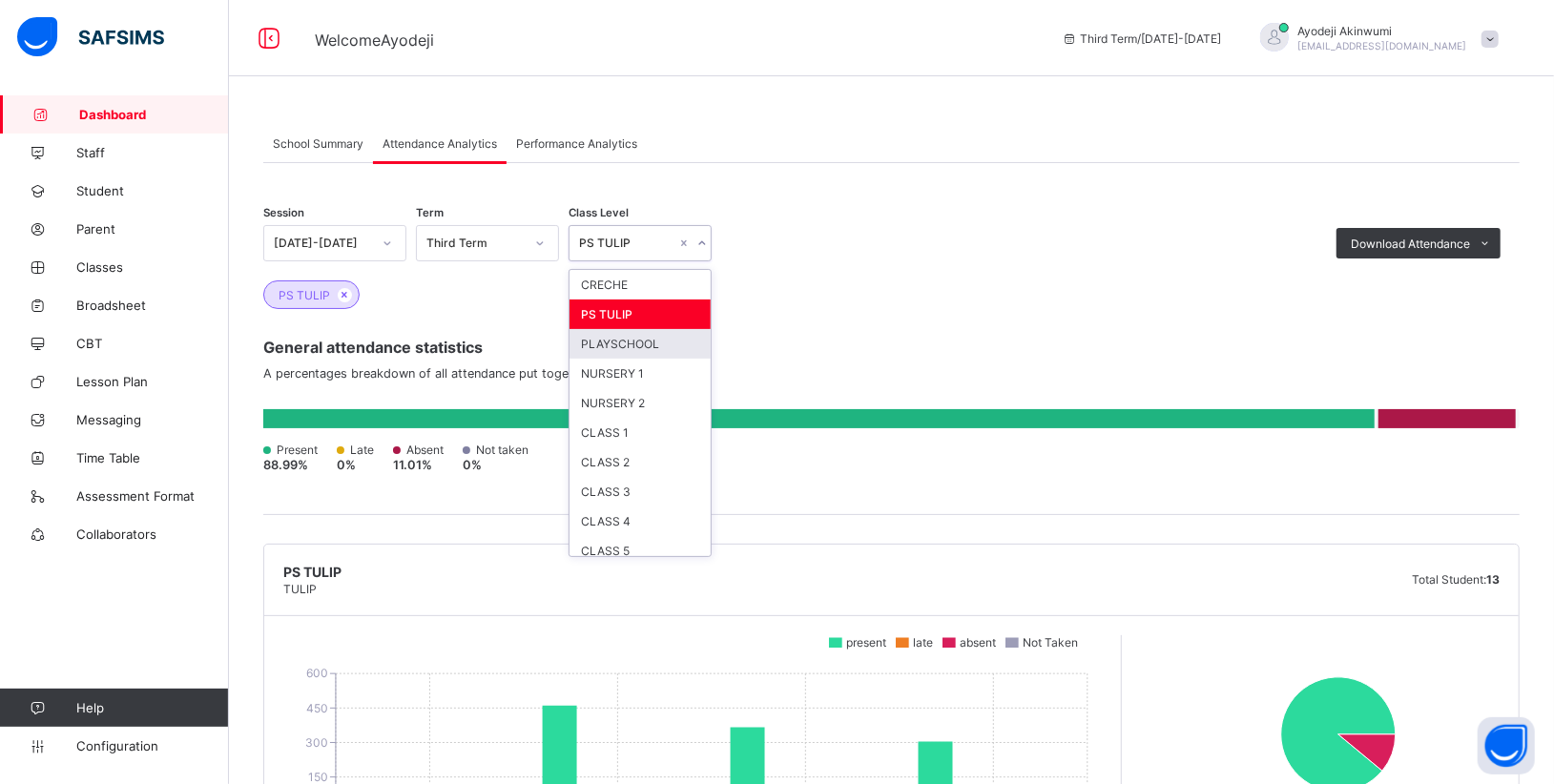
click at [598, 343] on div "PLAYSCHOOL" at bounding box center [640, 344] width 142 height 29
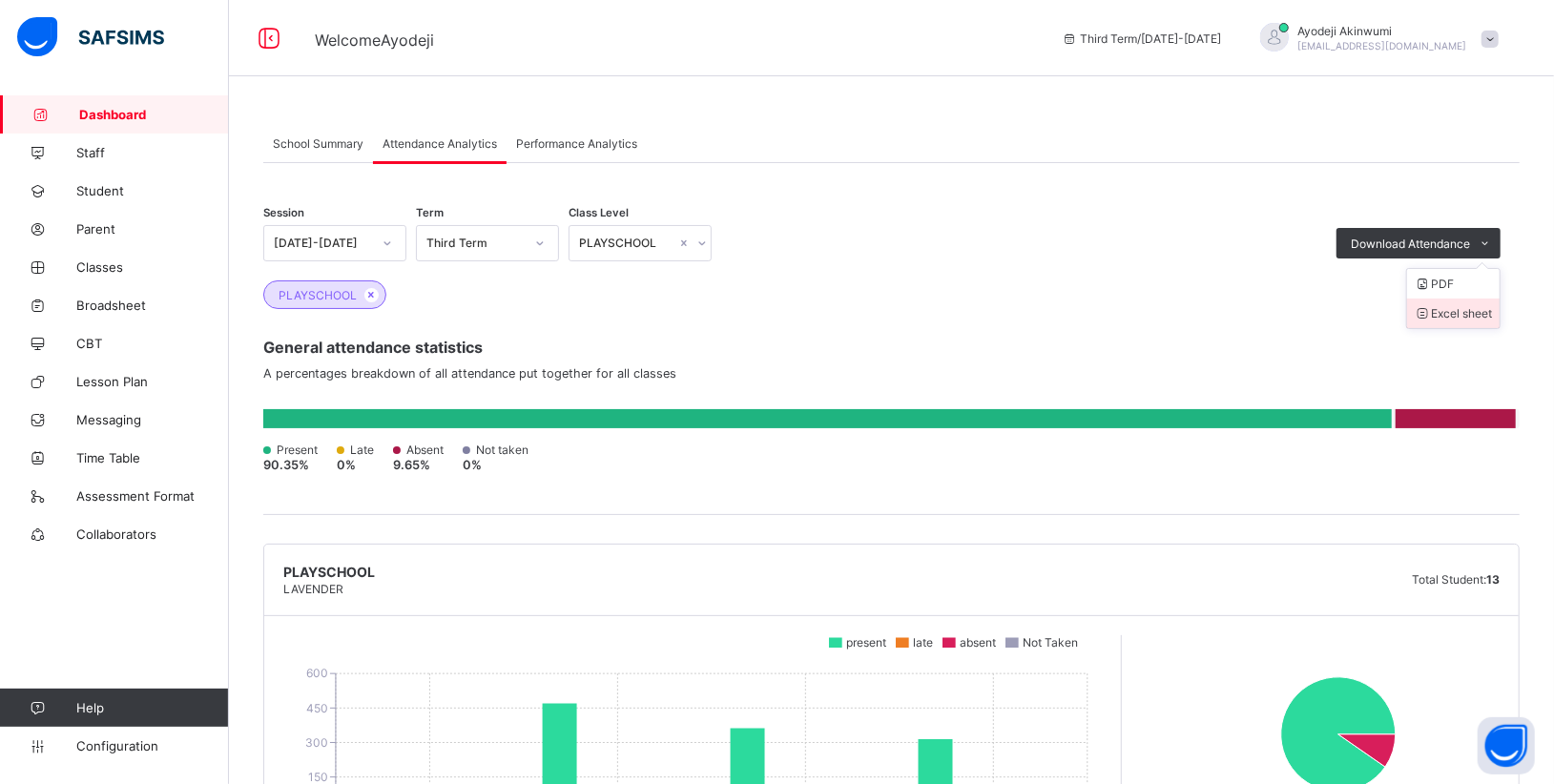
click at [1481, 306] on li "Excel sheet" at bounding box center [1452, 313] width 93 height 29
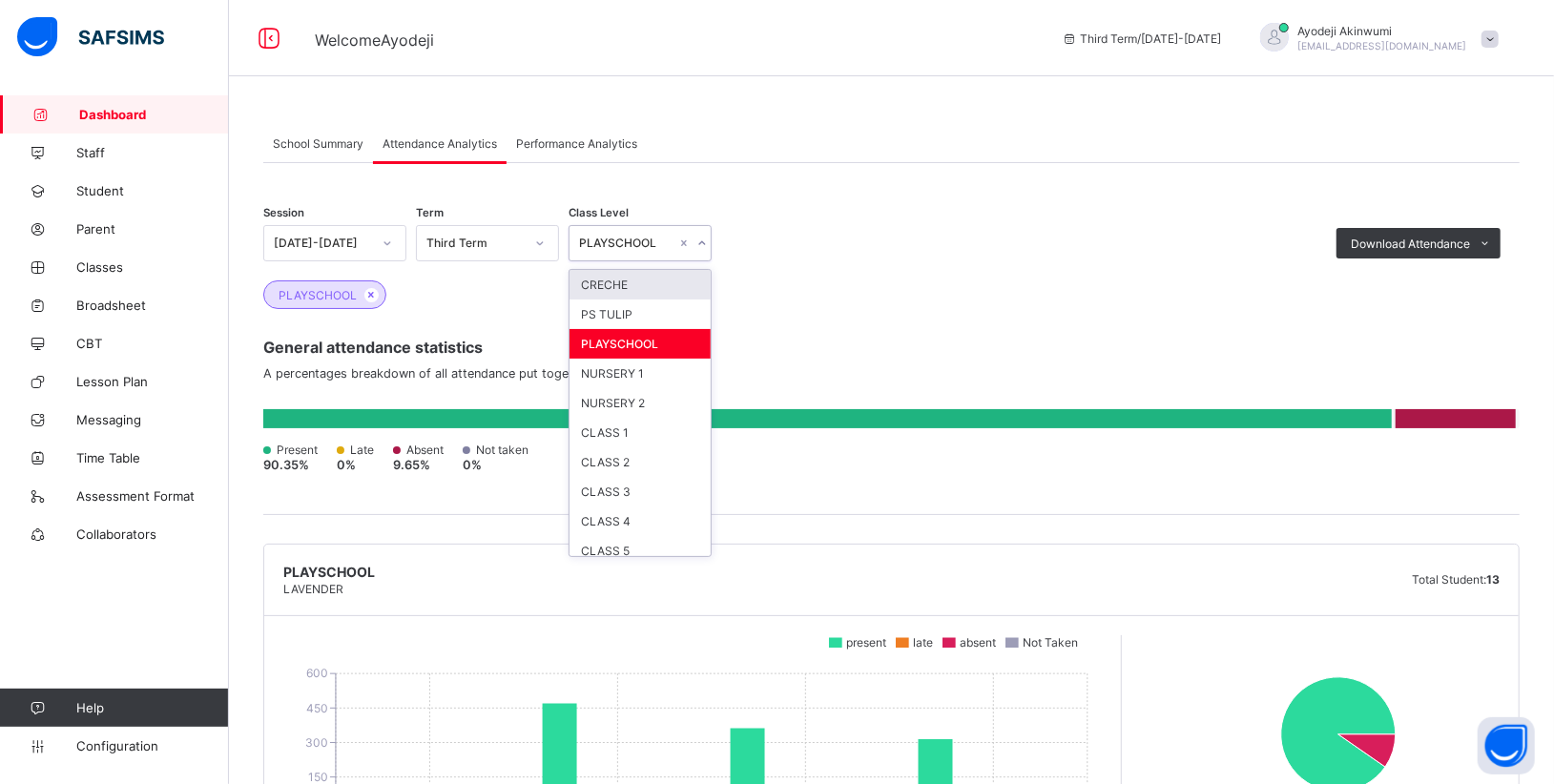
click at [704, 243] on icon at bounding box center [702, 243] width 12 height 20
click at [594, 373] on div "NURSERY 1" at bounding box center [640, 373] width 142 height 29
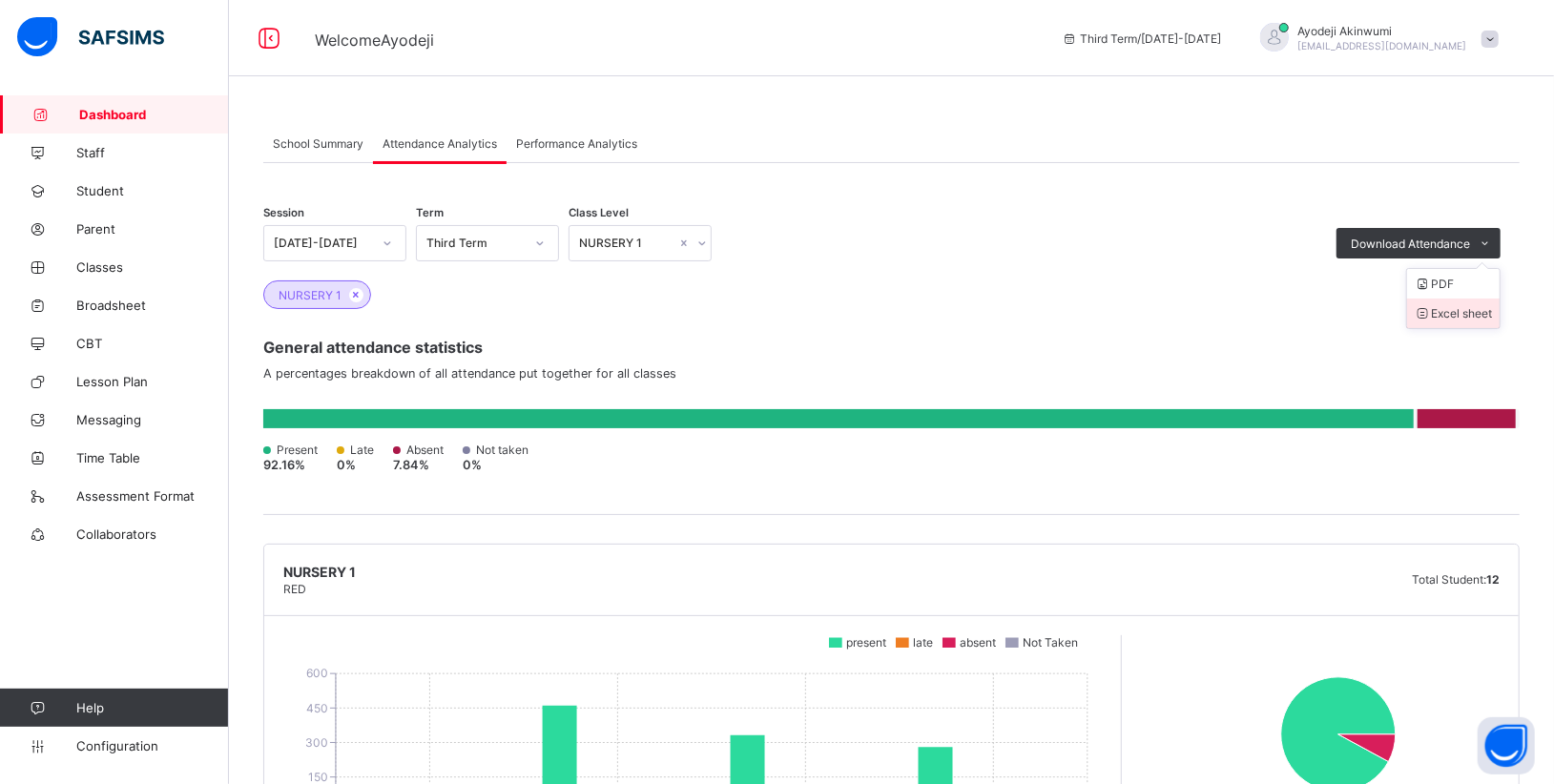
click at [1468, 309] on li "Excel sheet" at bounding box center [1452, 313] width 93 height 29
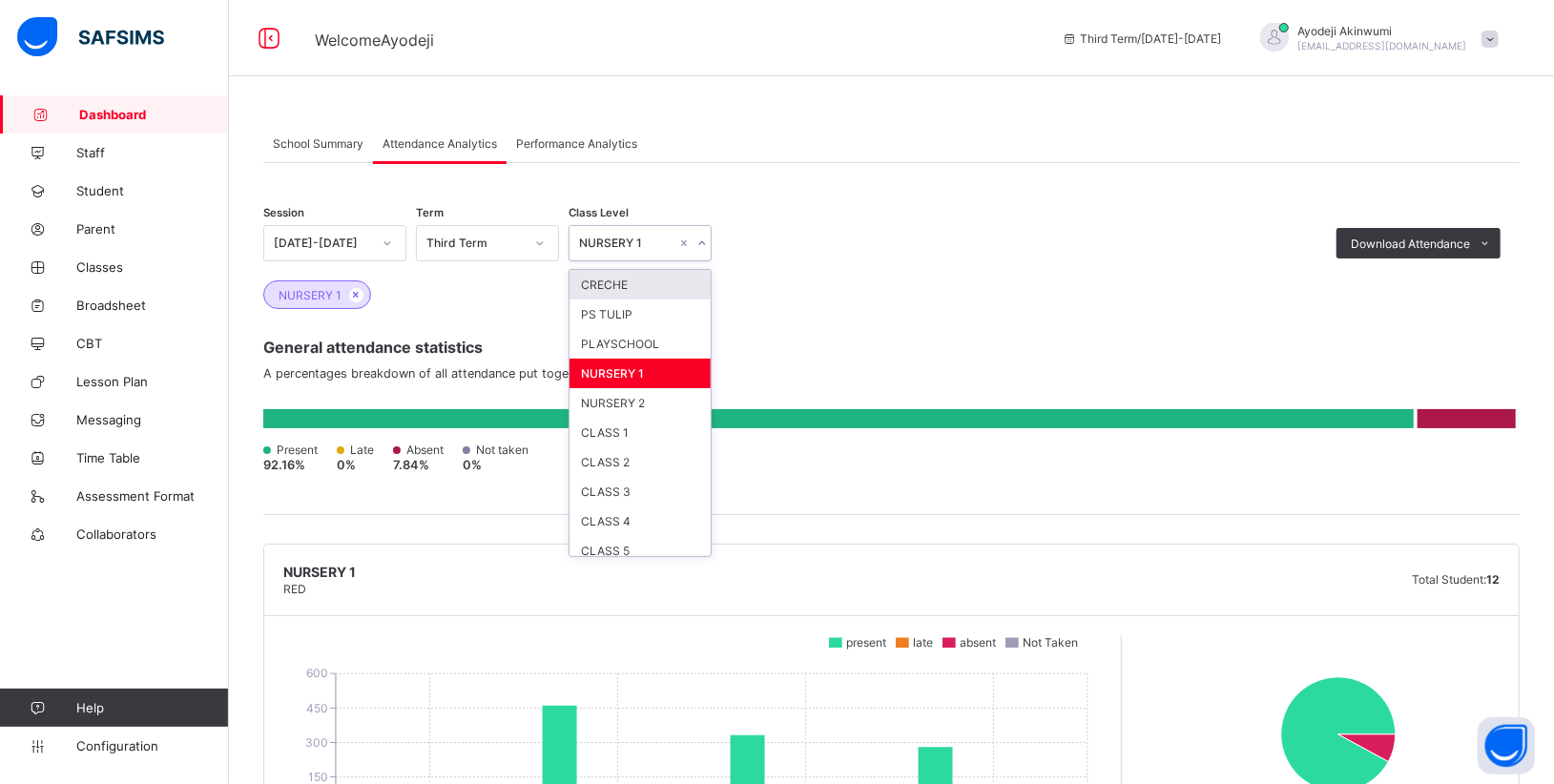
click at [699, 246] on icon at bounding box center [702, 243] width 12 height 20
click at [608, 396] on div "NURSERY 2" at bounding box center [640, 402] width 142 height 29
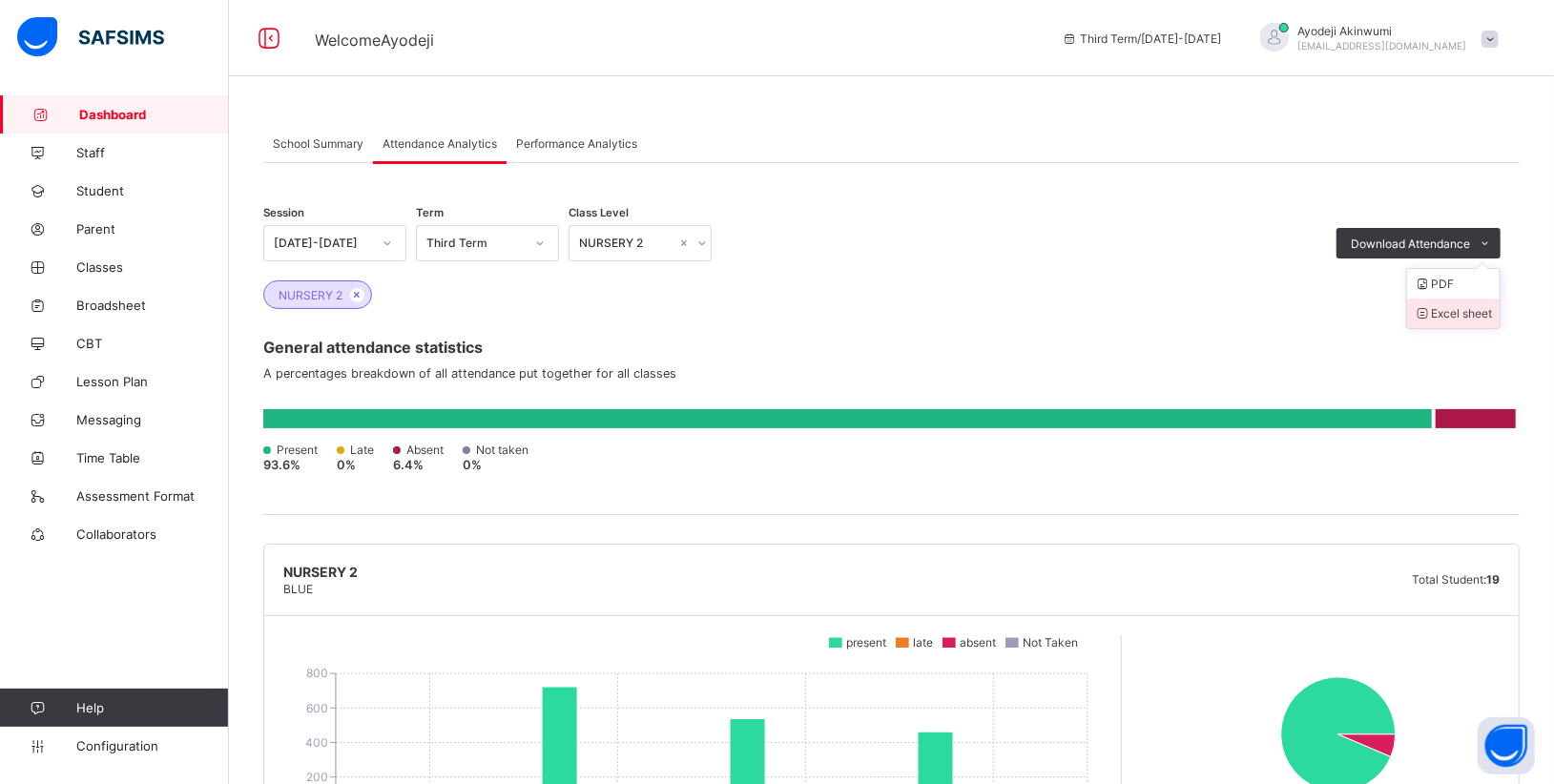
click at [1473, 319] on li "Excel sheet" at bounding box center [1452, 313] width 93 height 29
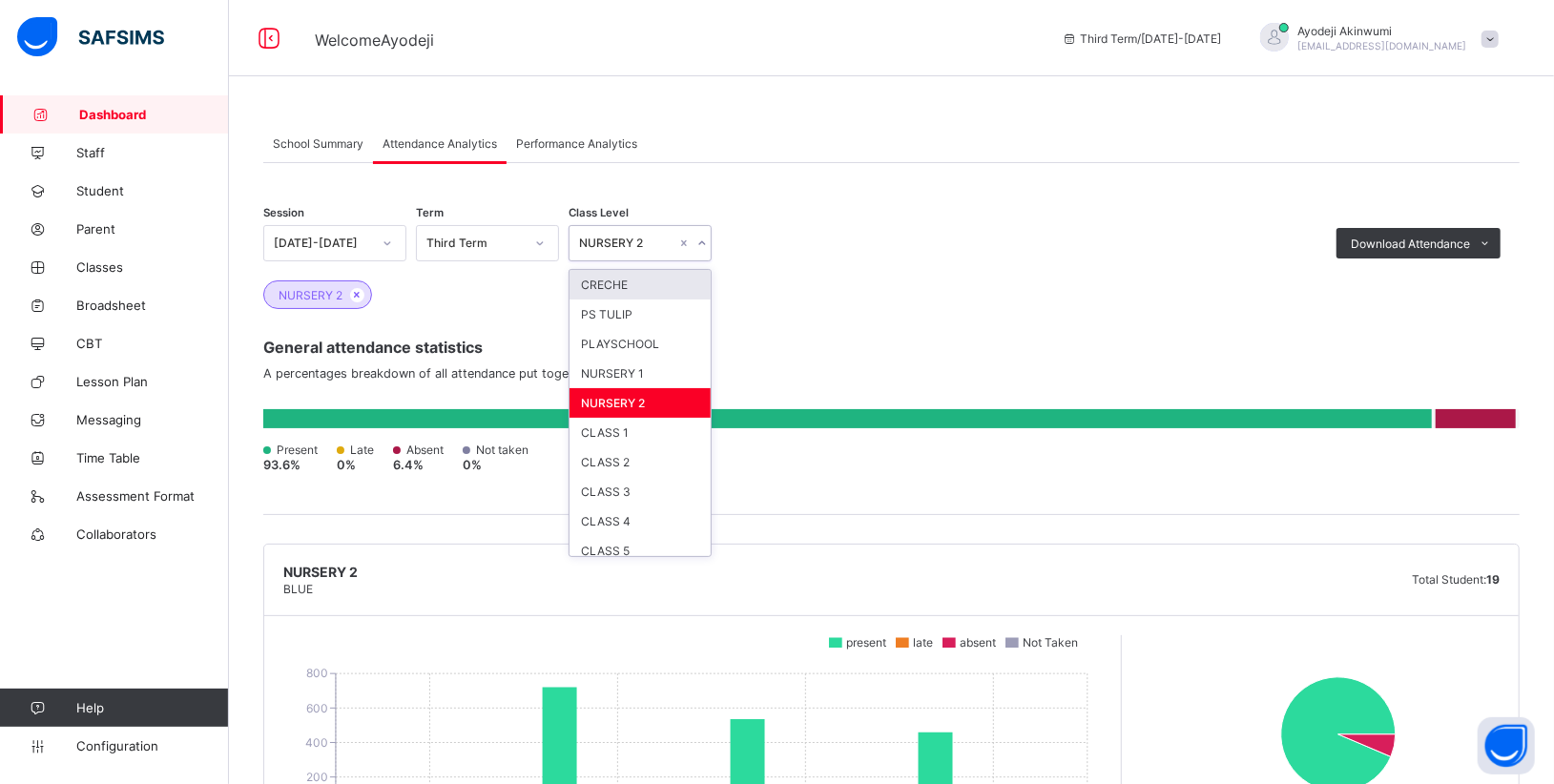
click at [702, 244] on icon at bounding box center [702, 243] width 12 height 20
click at [597, 431] on div "CLASS 1" at bounding box center [640, 433] width 142 height 29
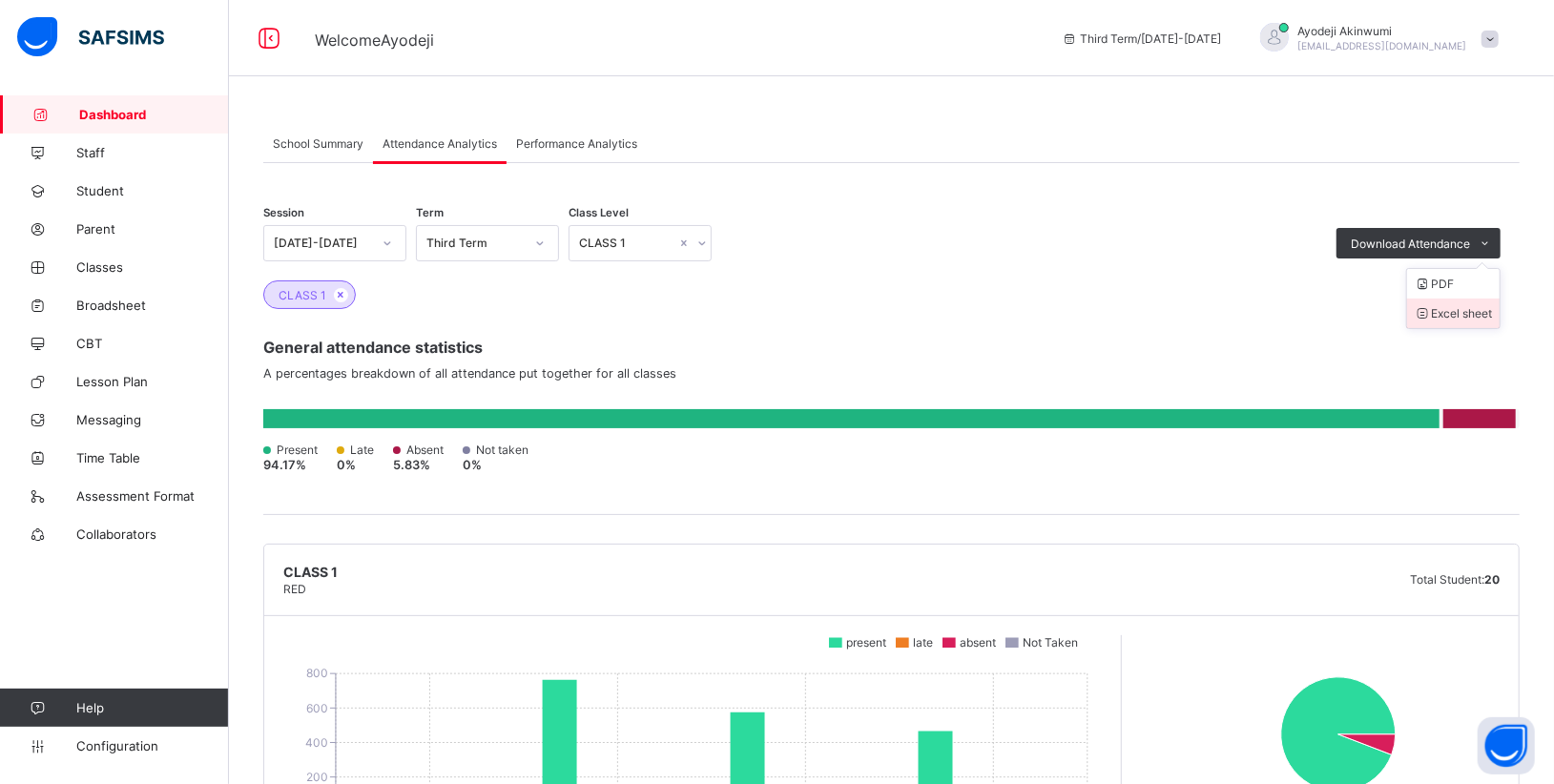
click at [1492, 313] on li "Excel sheet" at bounding box center [1452, 313] width 93 height 29
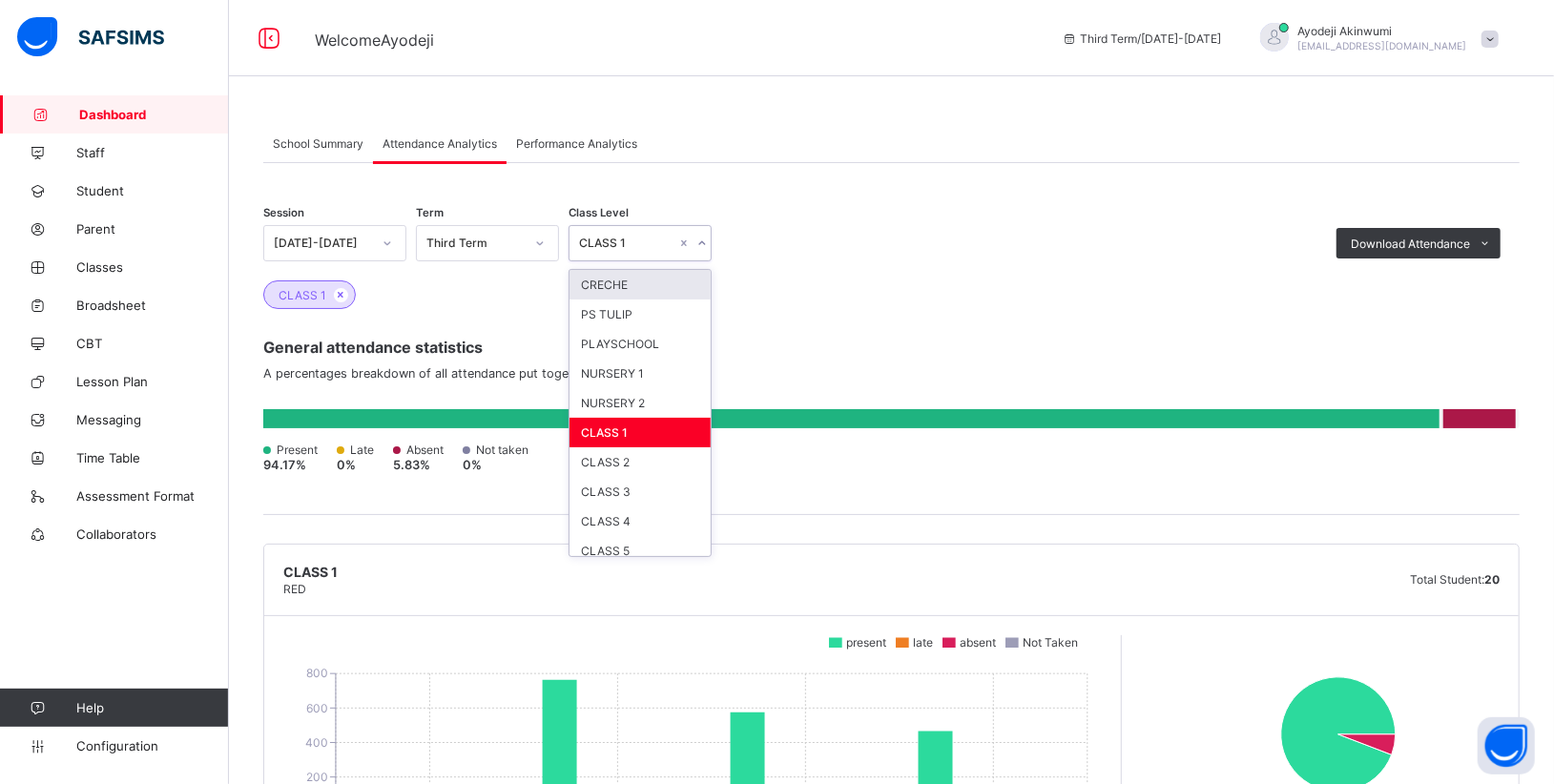
click at [702, 238] on icon at bounding box center [702, 243] width 12 height 20
click at [597, 462] on div "CLASS 2" at bounding box center [640, 462] width 142 height 29
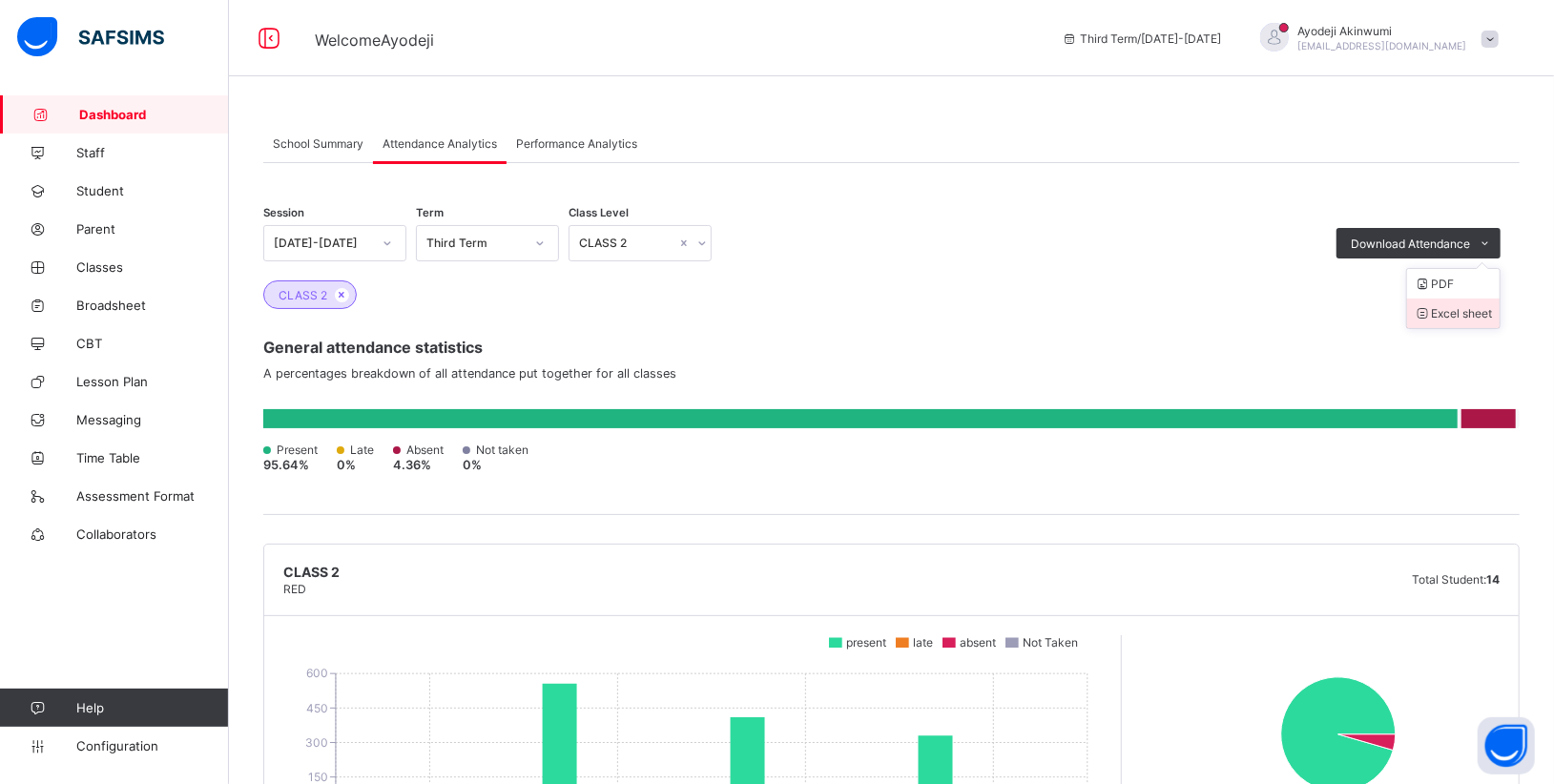
click at [1482, 316] on li "Excel sheet" at bounding box center [1452, 313] width 93 height 29
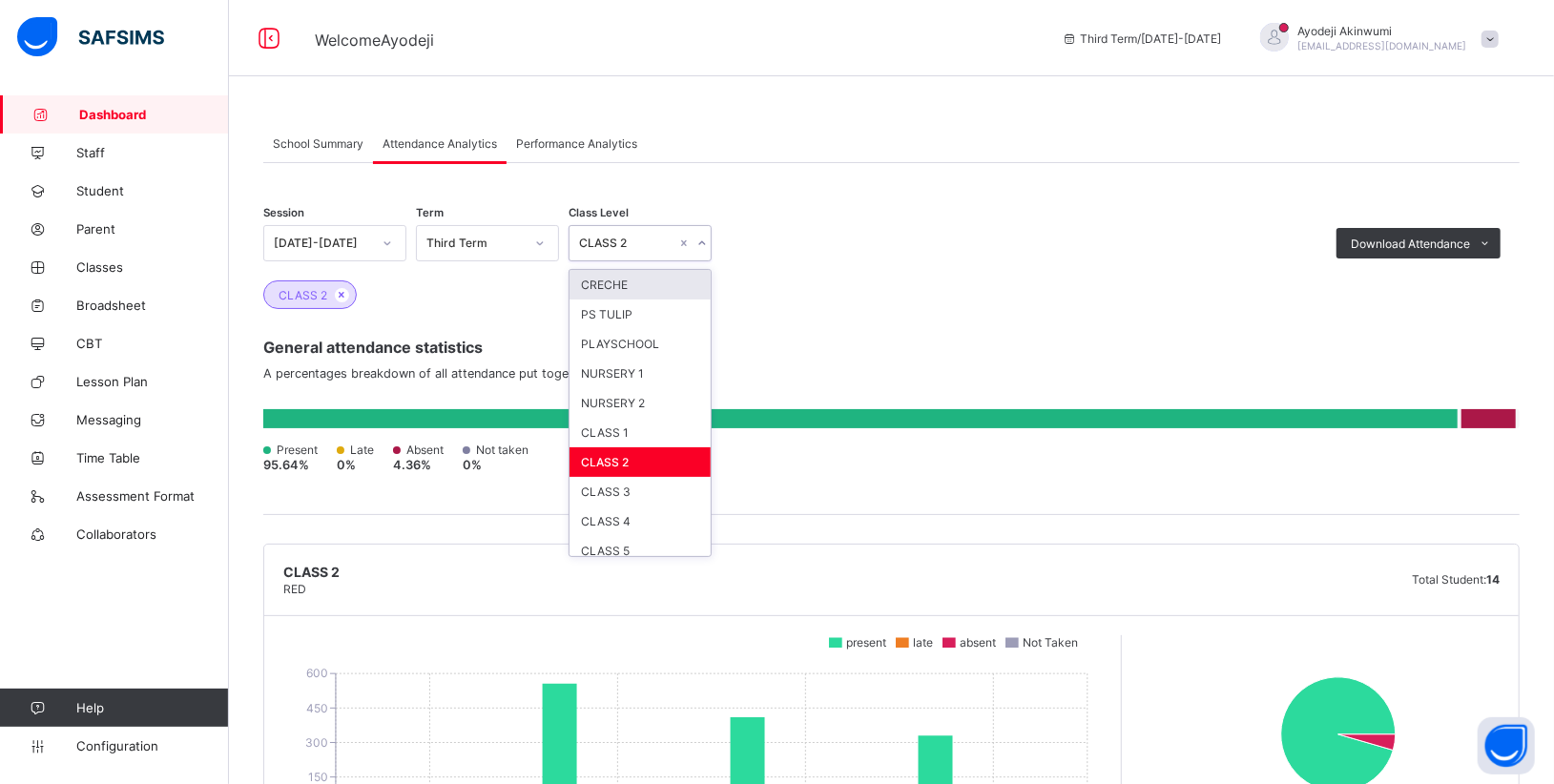
click at [702, 242] on icon at bounding box center [702, 243] width 12 height 20
click at [596, 486] on div "CLASS 3" at bounding box center [640, 491] width 142 height 29
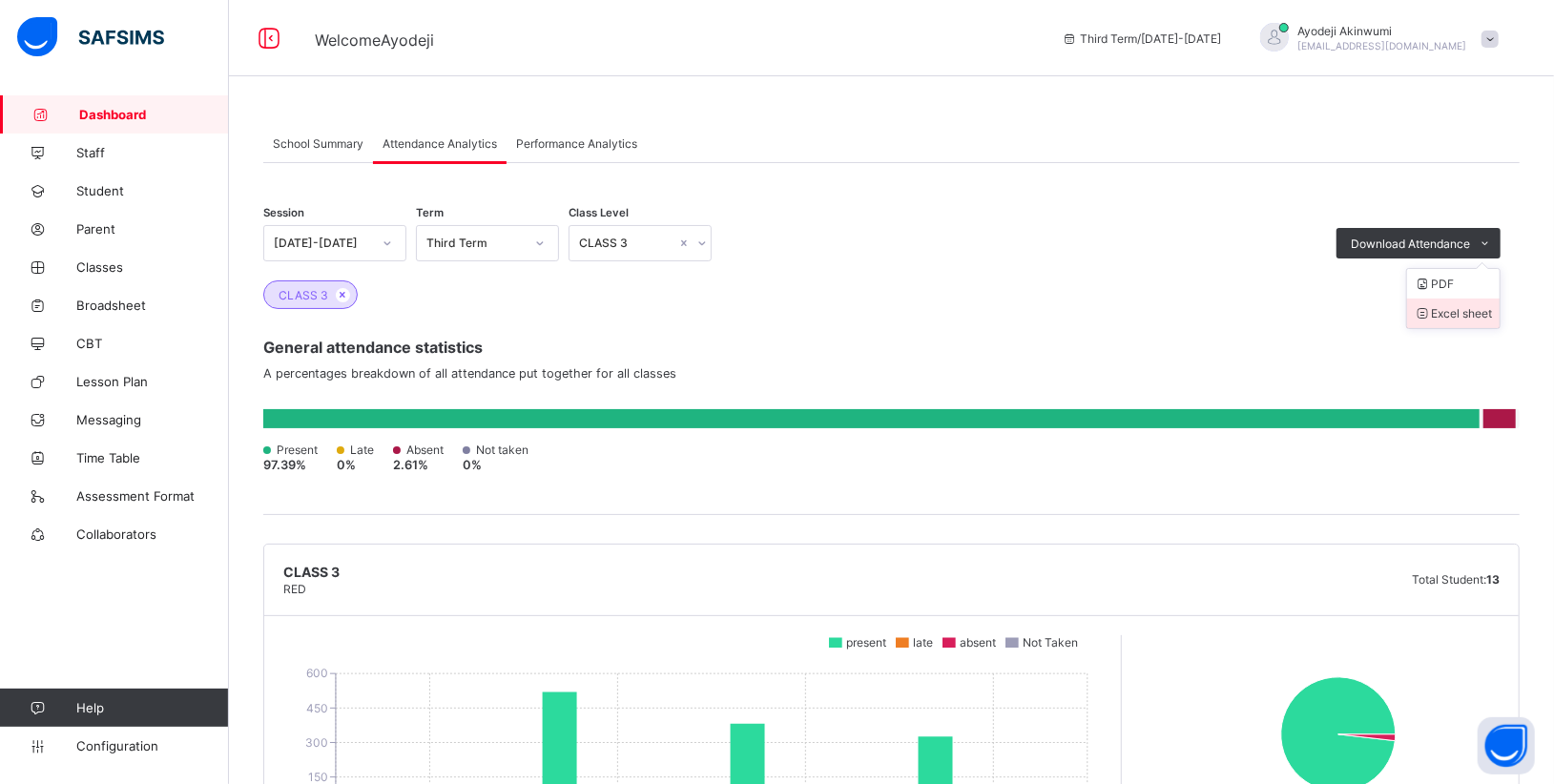
click at [1474, 317] on li "Excel sheet" at bounding box center [1452, 313] width 93 height 29
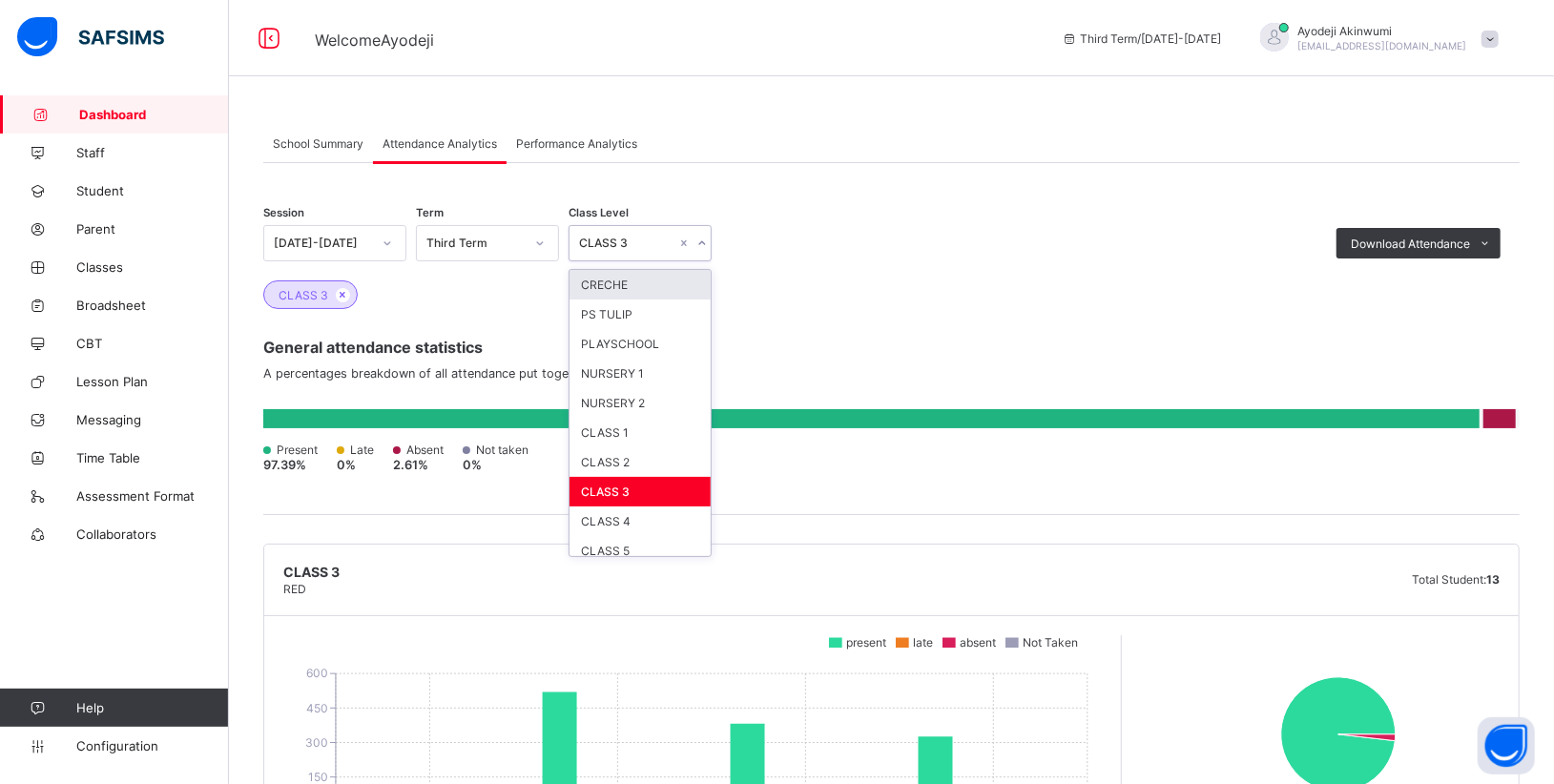
click at [703, 246] on icon at bounding box center [702, 243] width 12 height 20
click at [599, 521] on div "CLASS 4" at bounding box center [640, 521] width 142 height 29
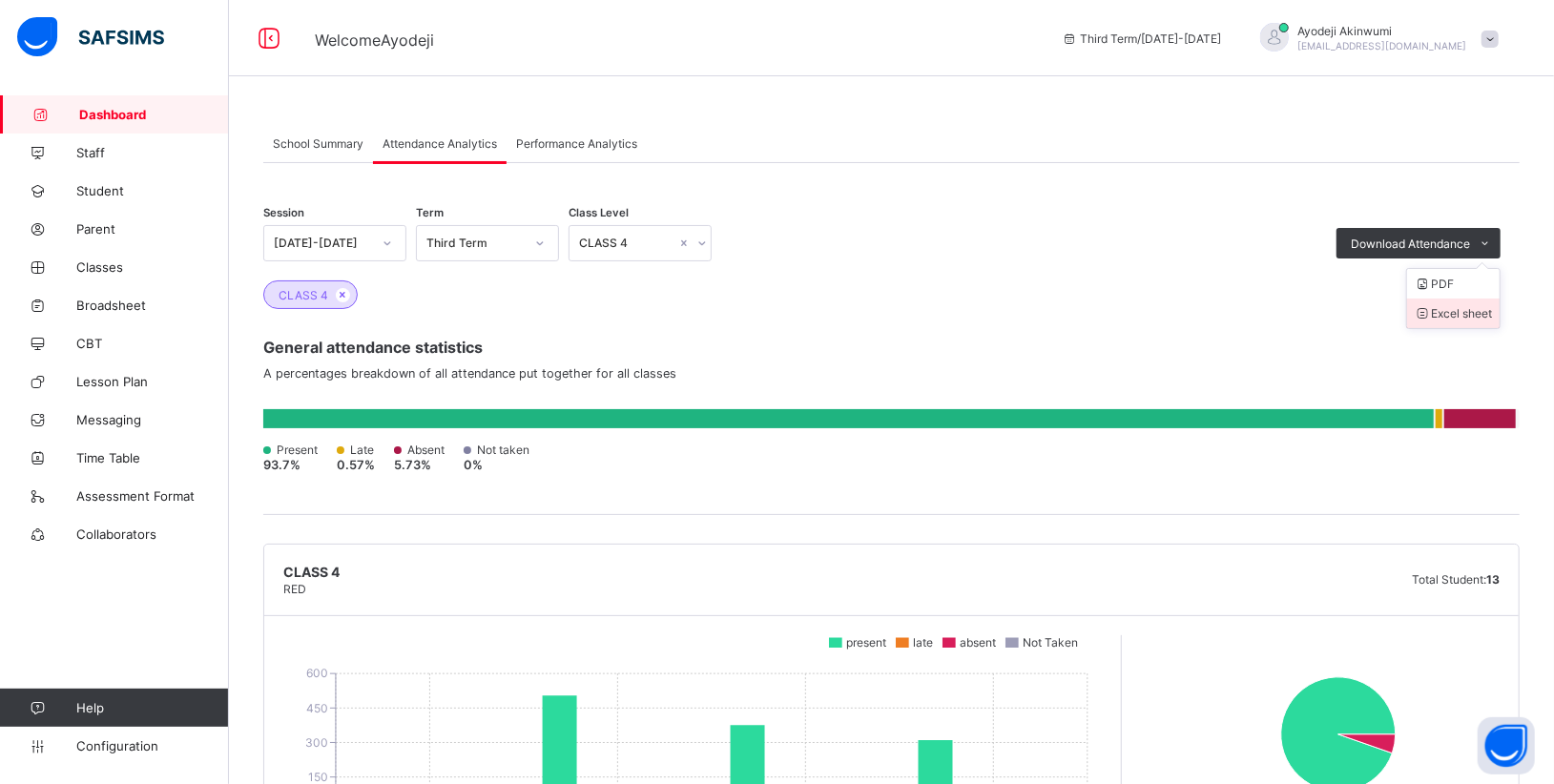
click at [1479, 313] on li "Excel sheet" at bounding box center [1452, 313] width 93 height 29
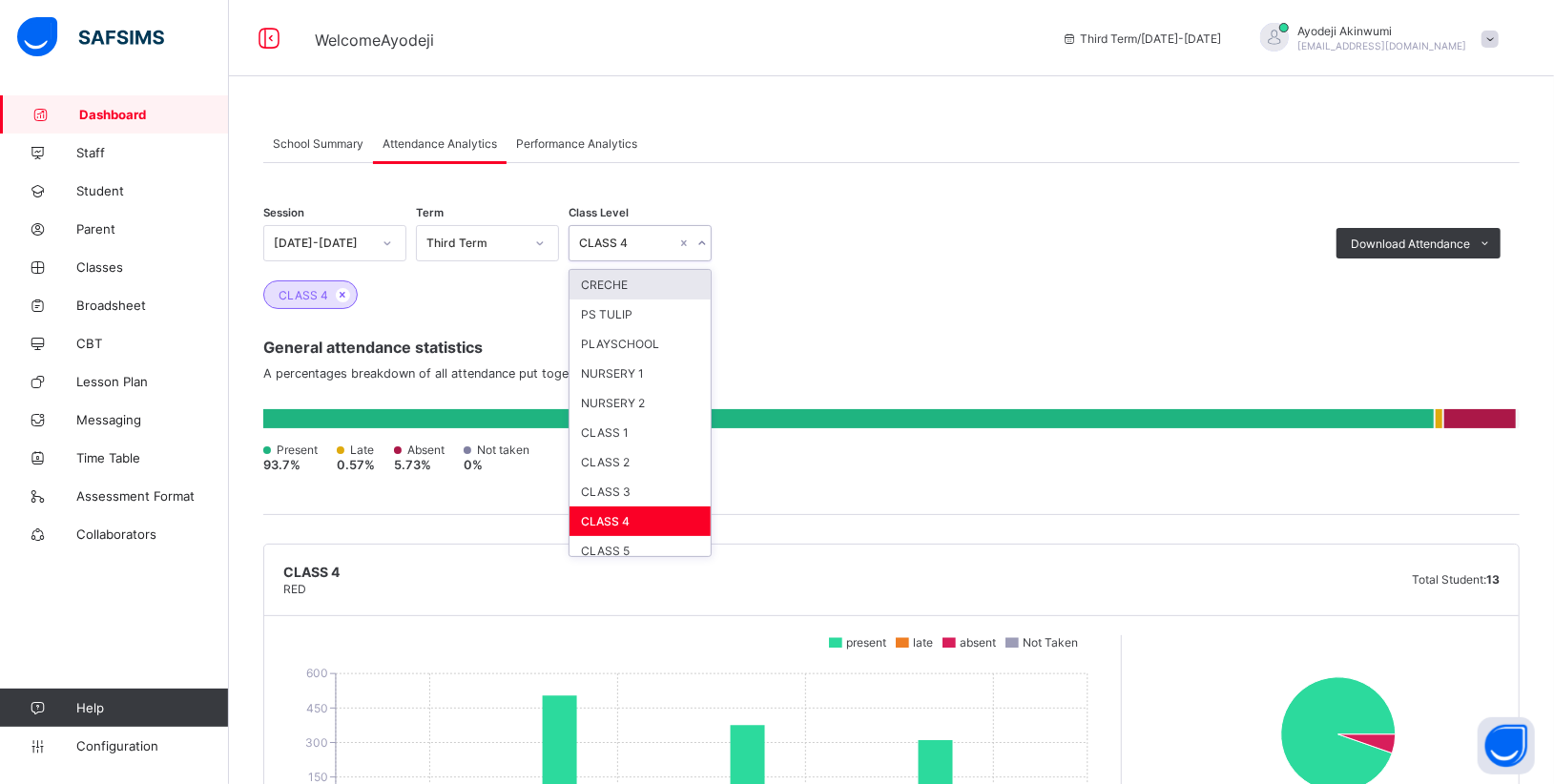
click at [704, 241] on icon at bounding box center [702, 243] width 12 height 20
click at [605, 542] on div "CLASS 5" at bounding box center [640, 551] width 142 height 29
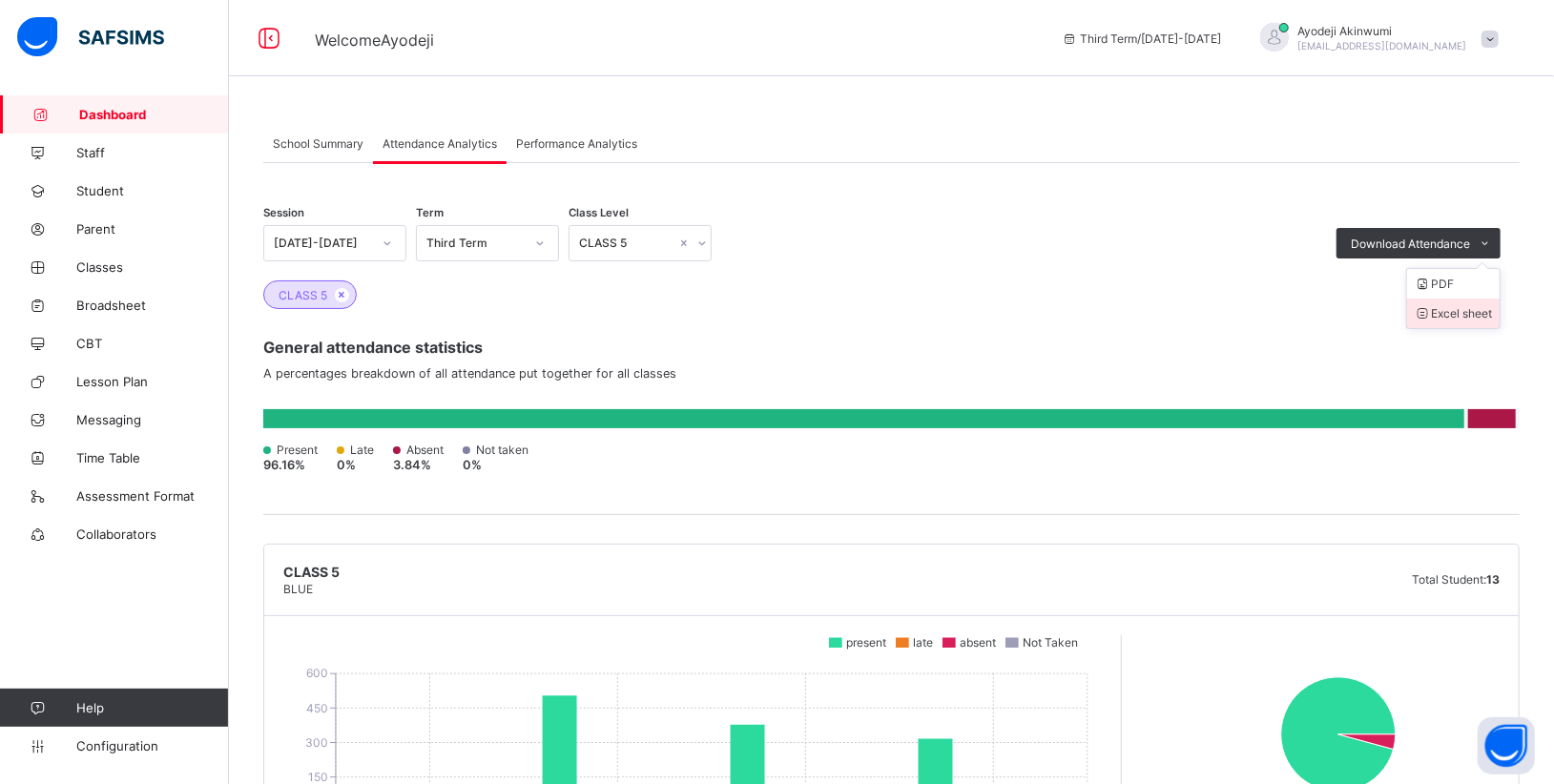
click at [1473, 311] on li "Excel sheet" at bounding box center [1452, 313] width 93 height 29
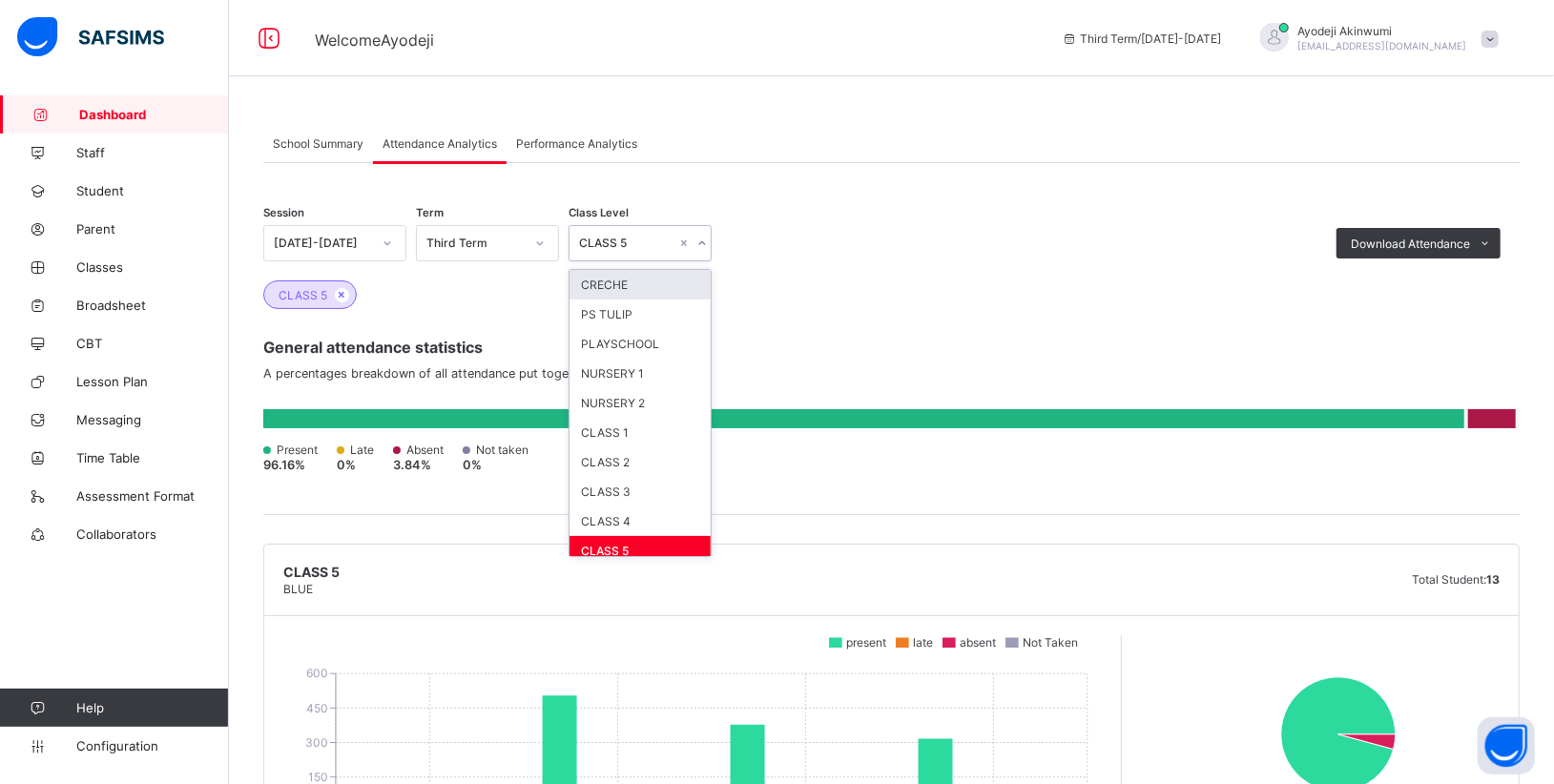
click at [705, 250] on icon at bounding box center [702, 243] width 12 height 20
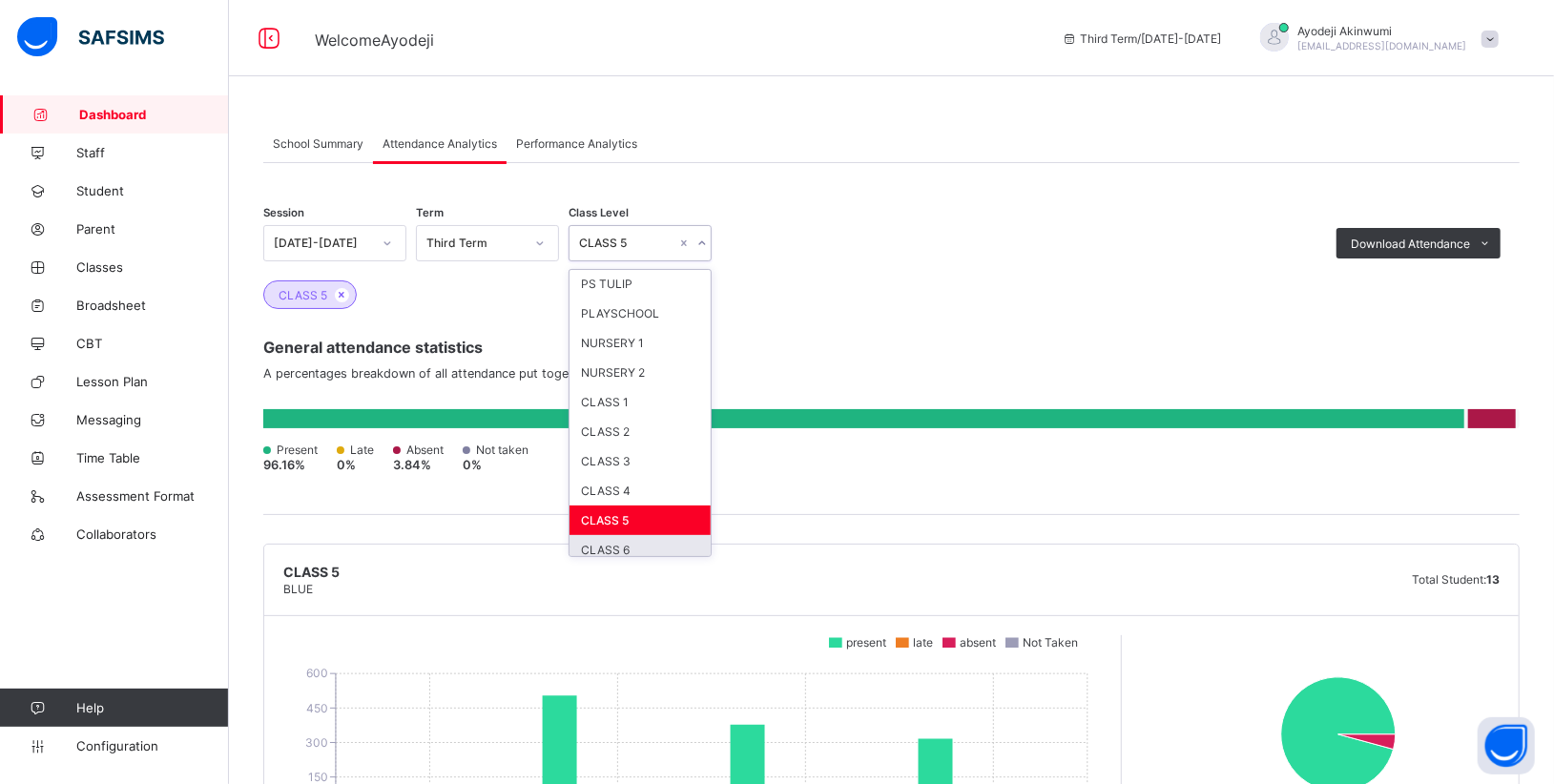
click at [609, 538] on div "CLASS 6" at bounding box center [640, 550] width 142 height 29
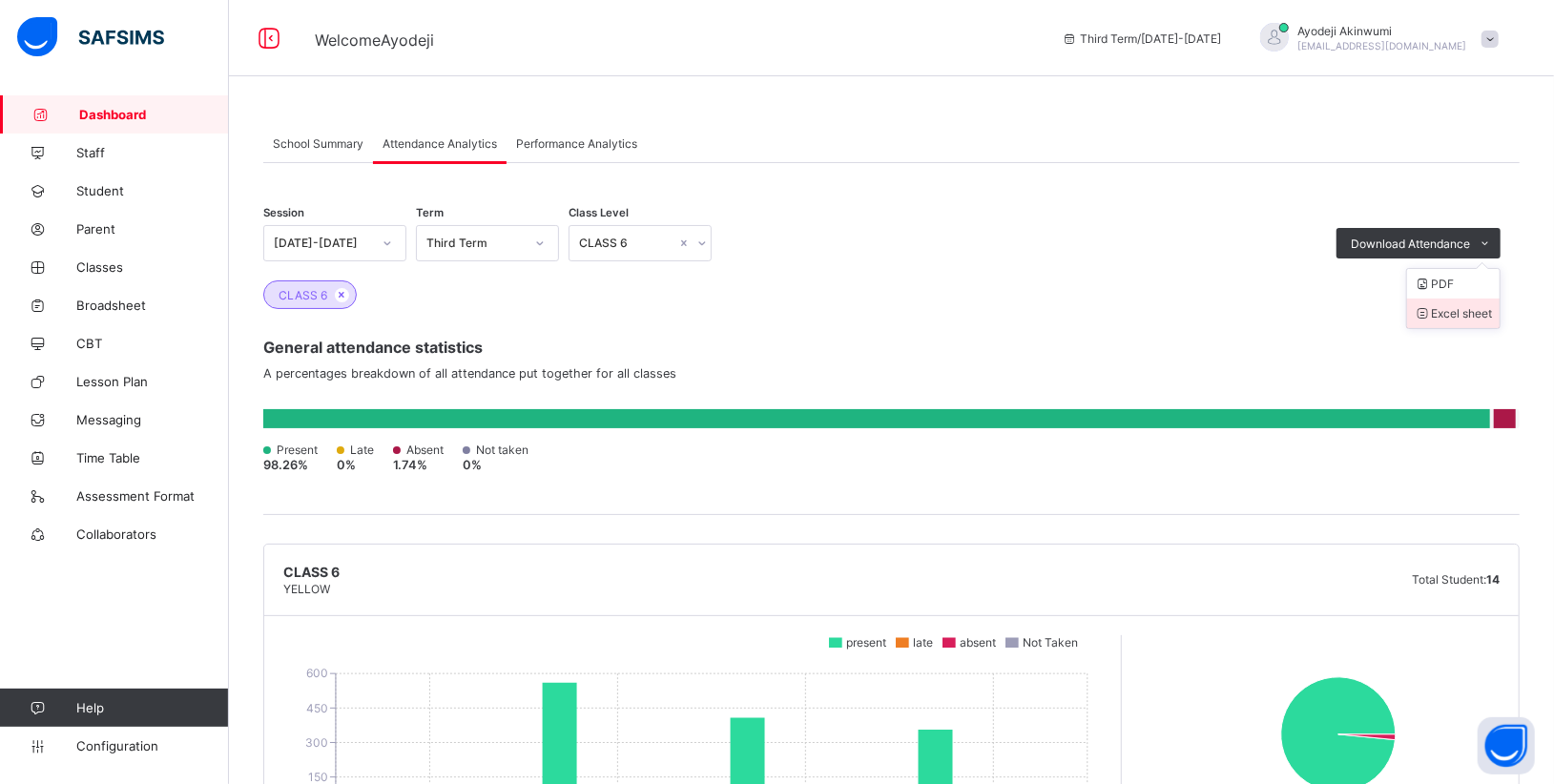
click at [1485, 316] on li "Excel sheet" at bounding box center [1452, 313] width 93 height 29
click at [934, 252] on div "Session [DATE]-[DATE] Term Third Term Class Level CLASS 6 Download Attendance P…" at bounding box center [892, 233] width 1256 height 56
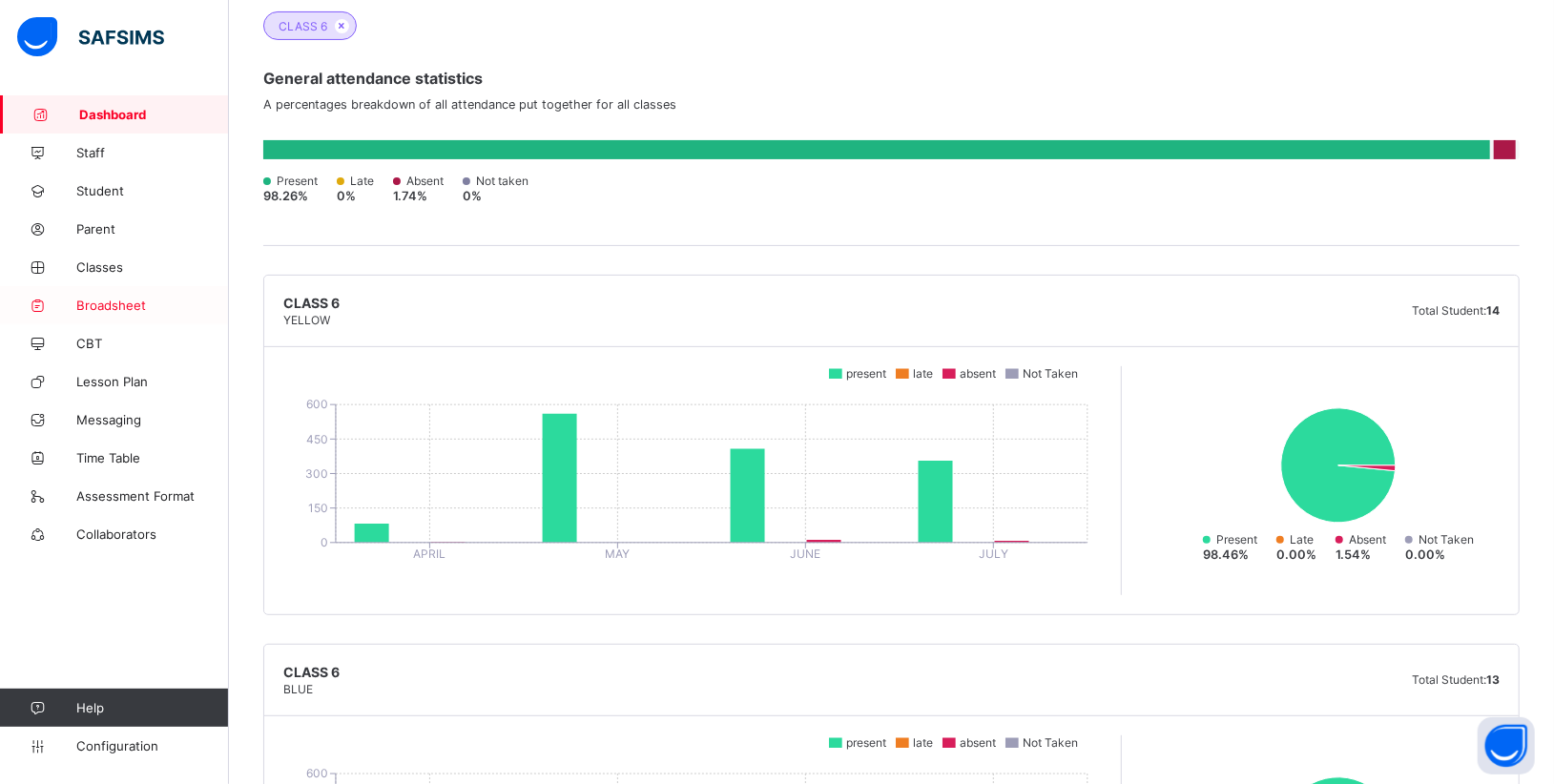
scroll to position [0, 0]
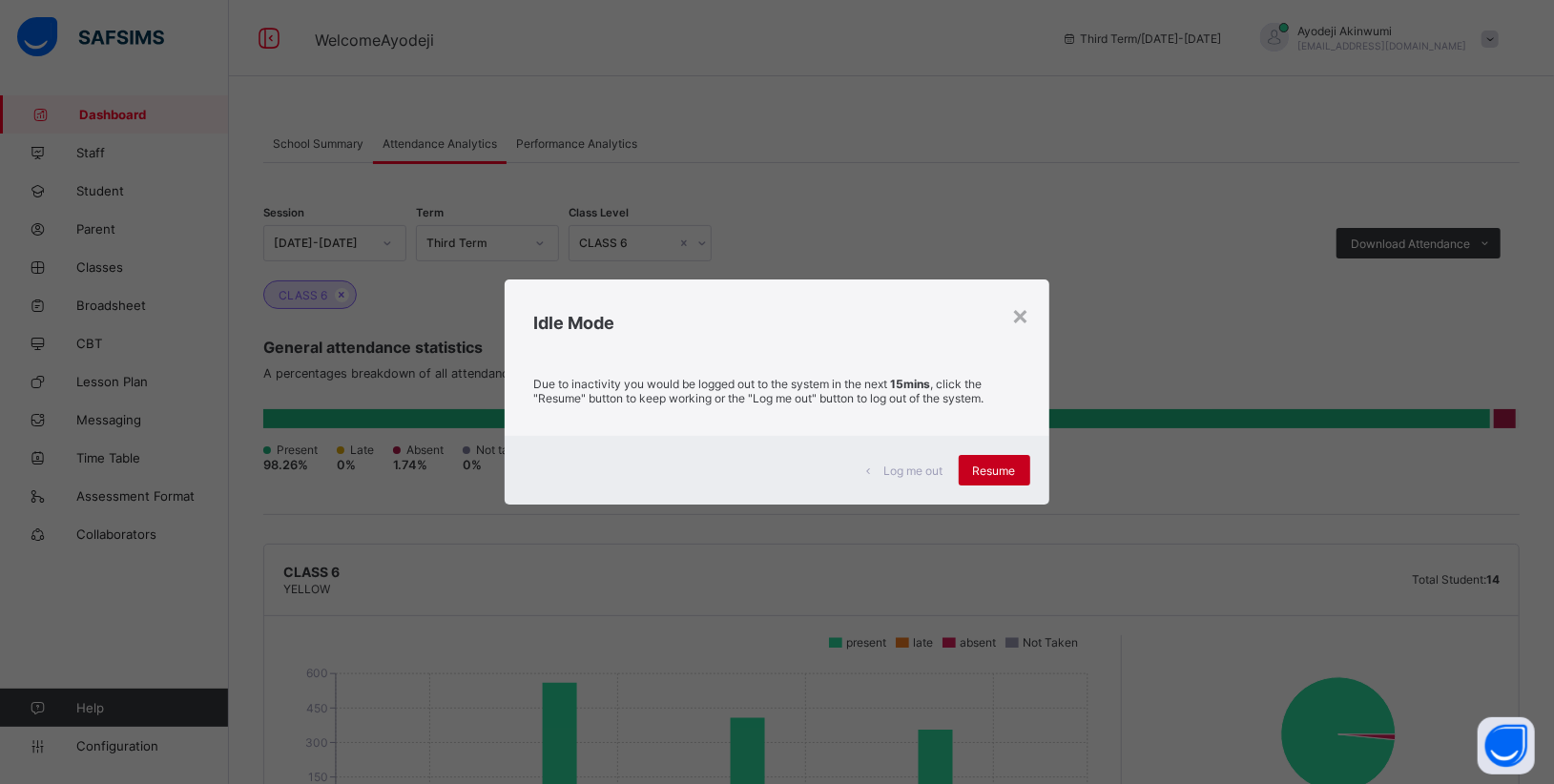
click at [1009, 463] on div "Resume" at bounding box center [993, 470] width 71 height 30
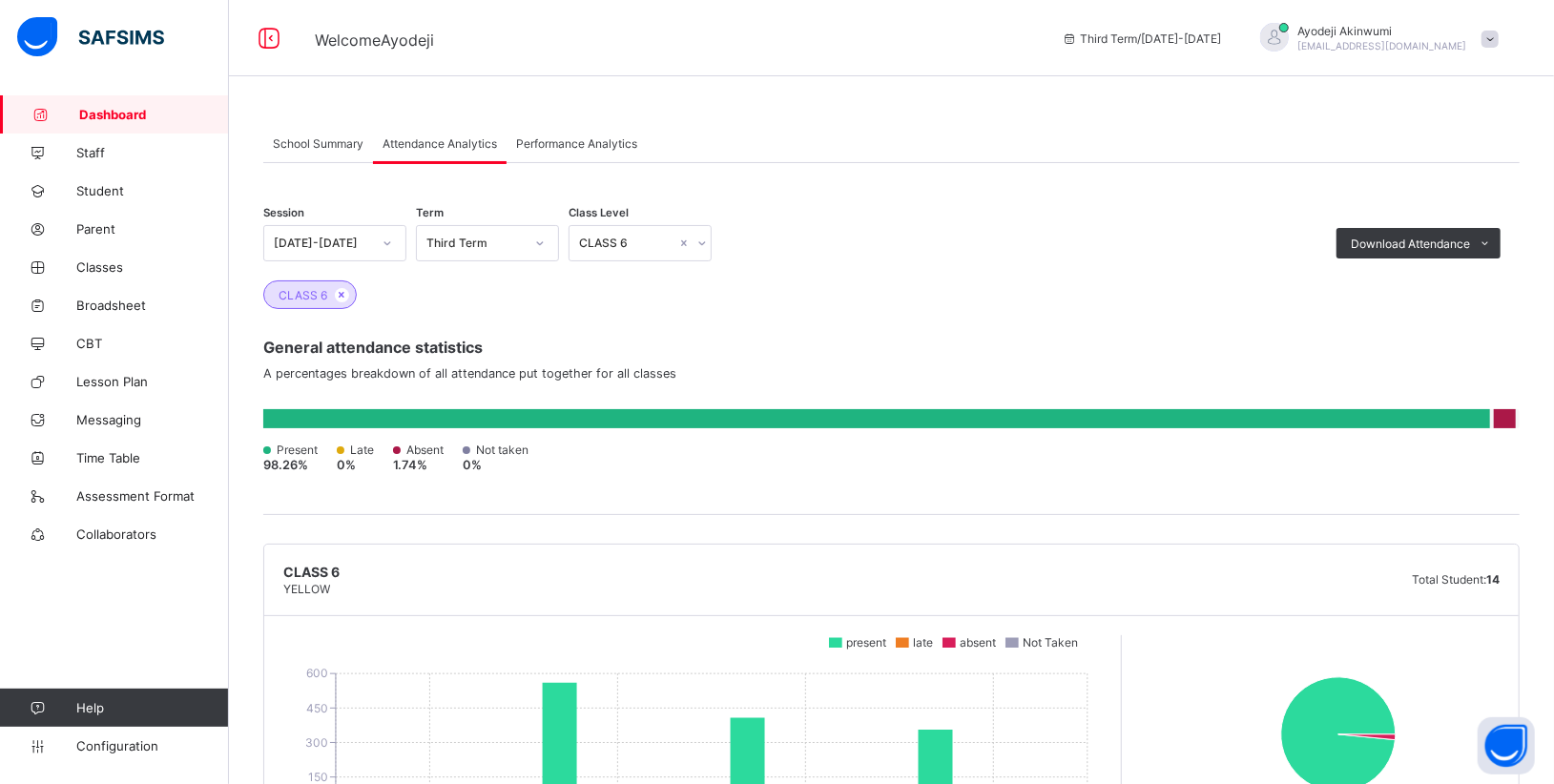
click at [343, 139] on span "School Summary" at bounding box center [317, 144] width 91 height 15
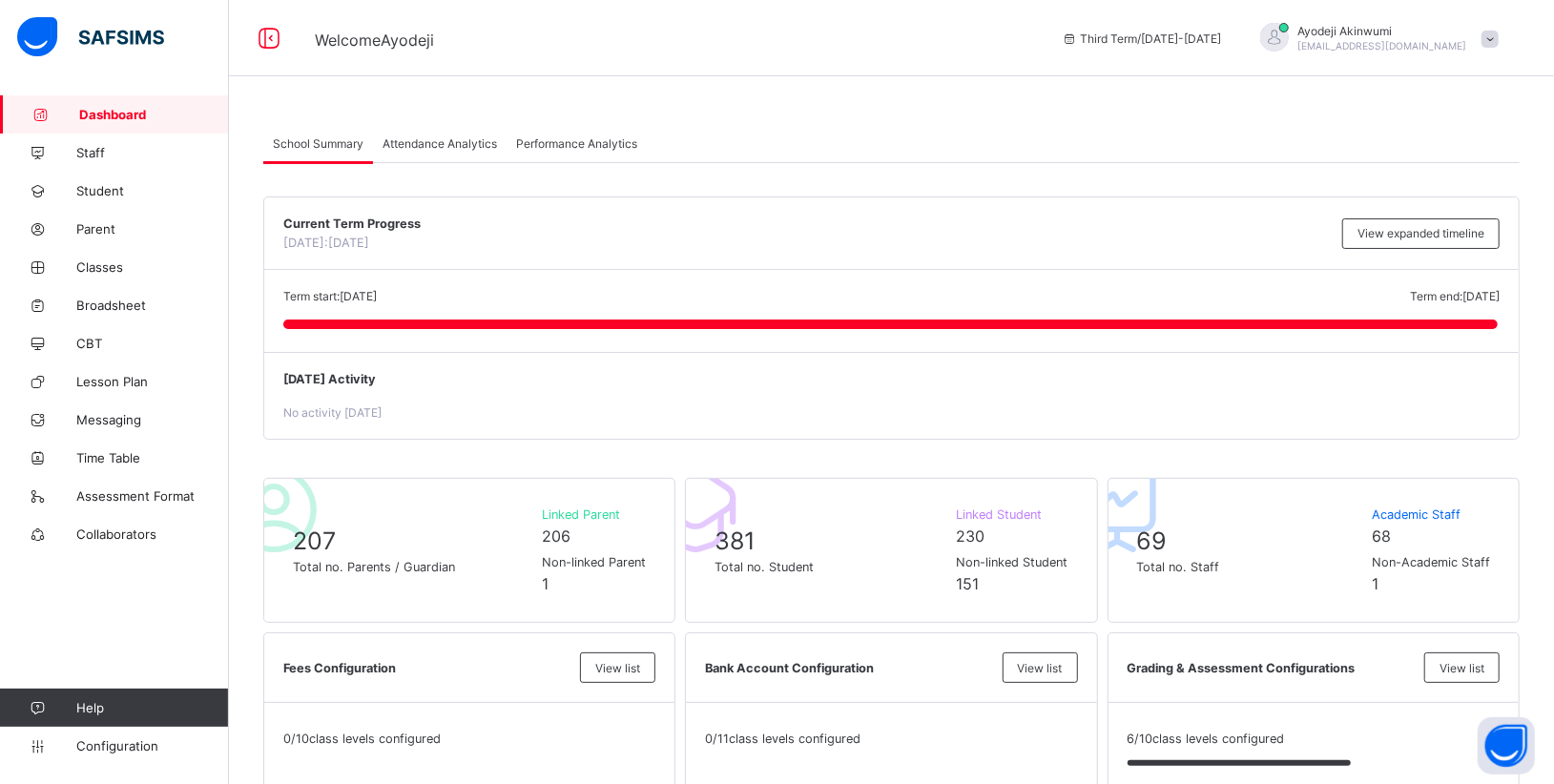
click at [447, 145] on span "Attendance Analytics" at bounding box center [440, 144] width 114 height 15
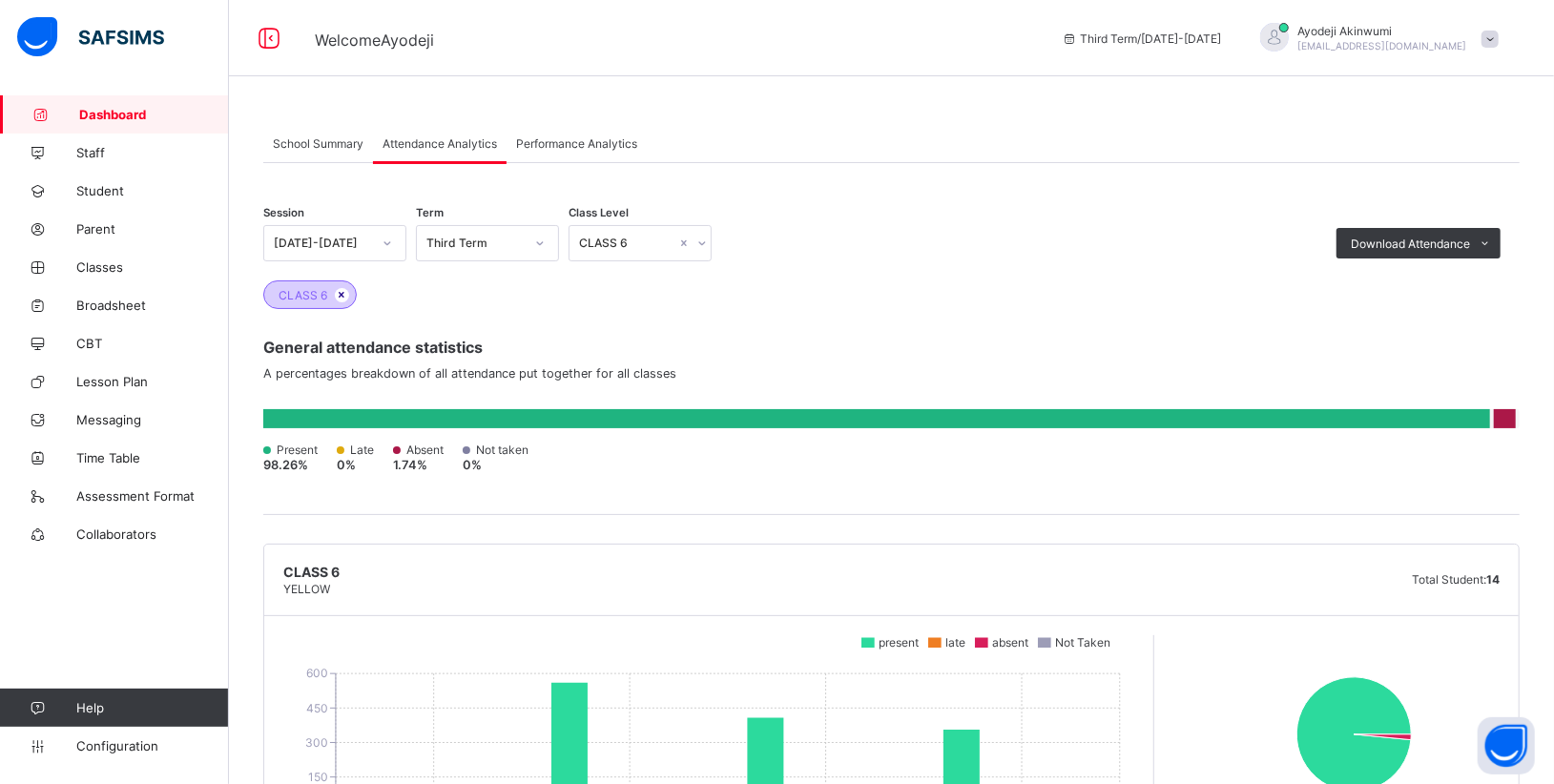
click at [346, 295] on icon at bounding box center [342, 295] width 17 height 12
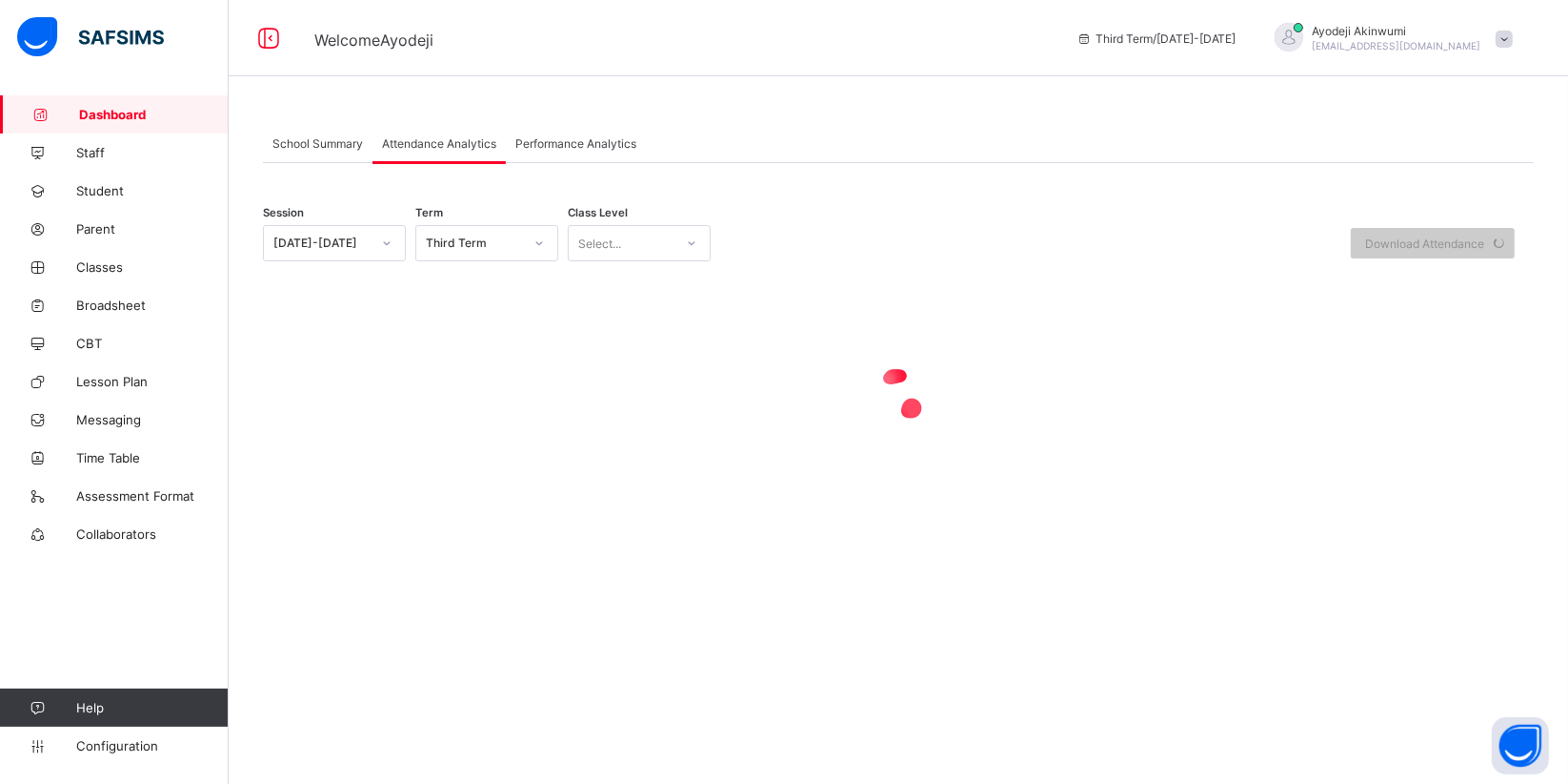
click at [565, 138] on span "Performance Analytics" at bounding box center [576, 144] width 121 height 15
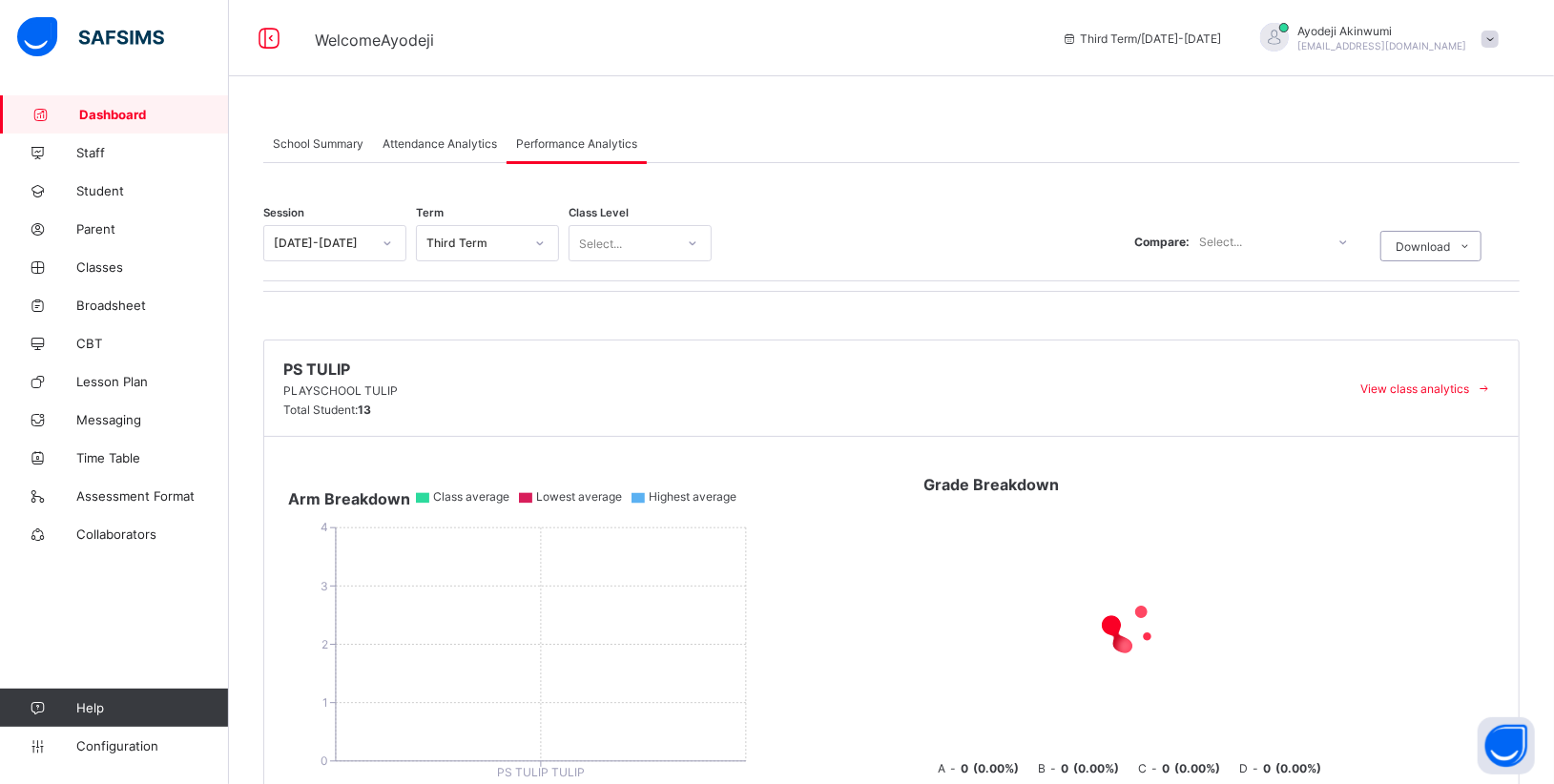
click at [433, 147] on span "Attendance Analytics" at bounding box center [440, 144] width 114 height 15
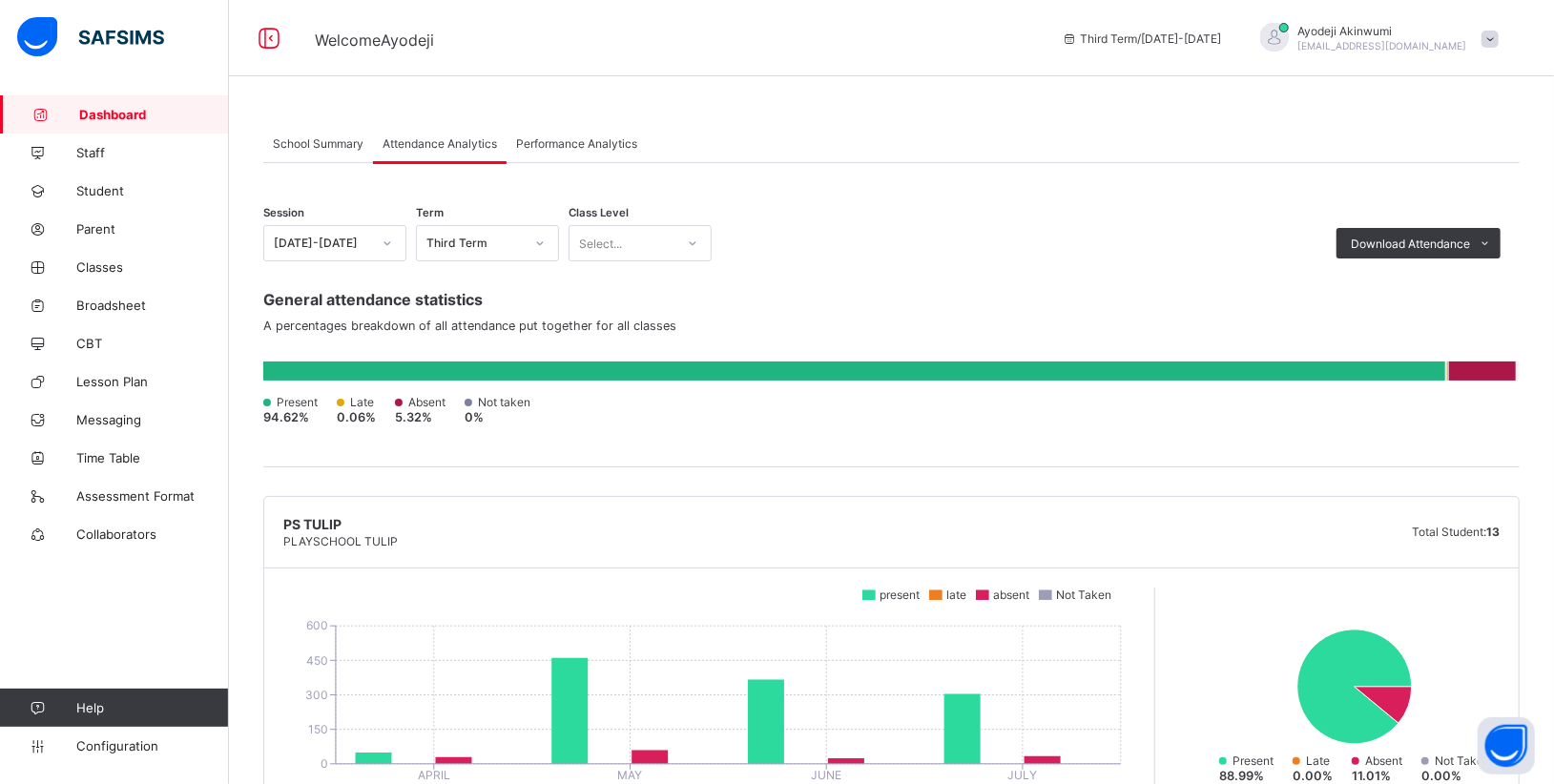
click at [325, 159] on div "School Summary" at bounding box center [318, 143] width 109 height 38
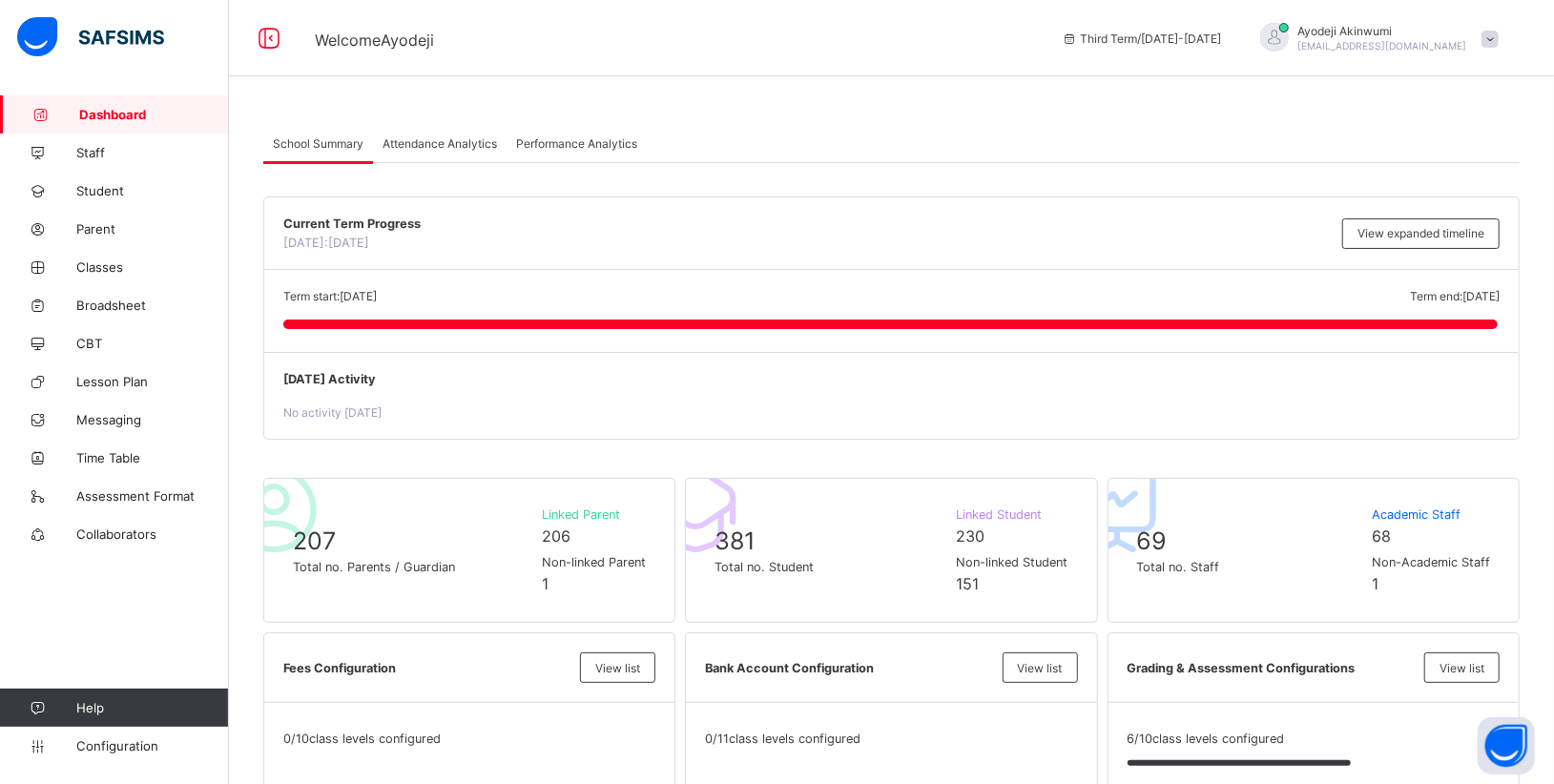
click at [441, 138] on span "Attendance Analytics" at bounding box center [440, 144] width 114 height 15
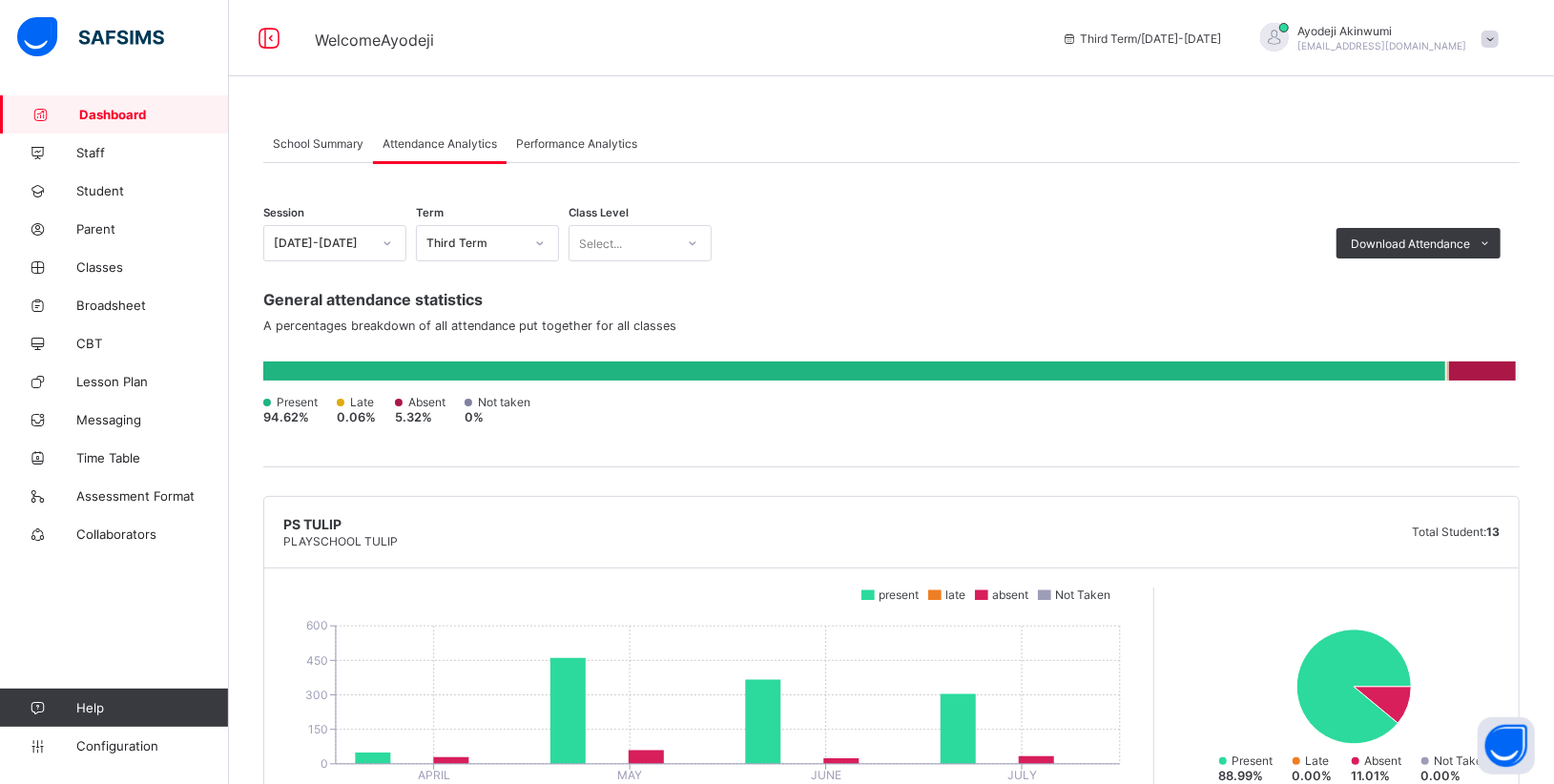
click at [441, 138] on span "Attendance Analytics" at bounding box center [440, 144] width 114 height 15
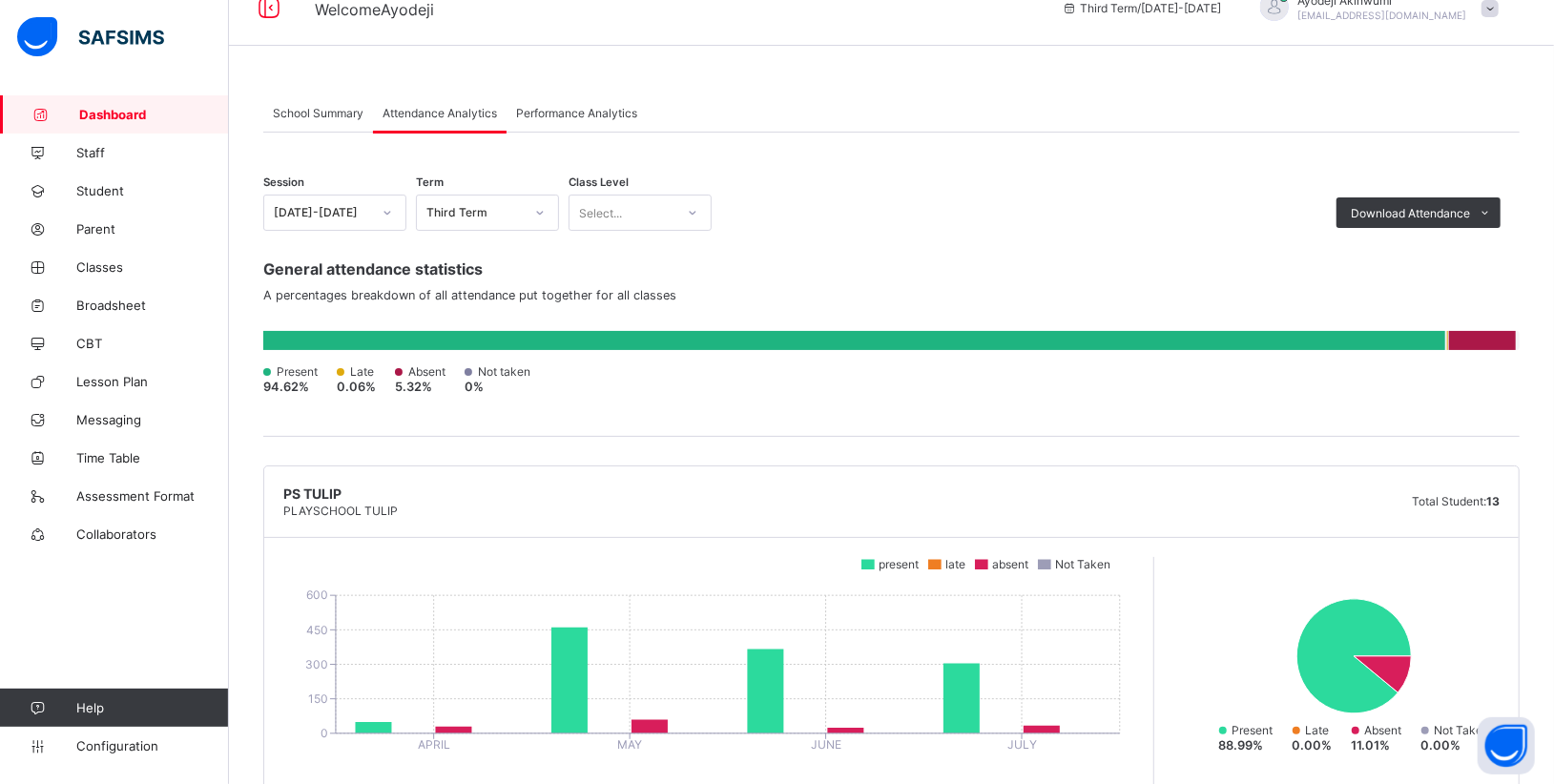
scroll to position [40, 0]
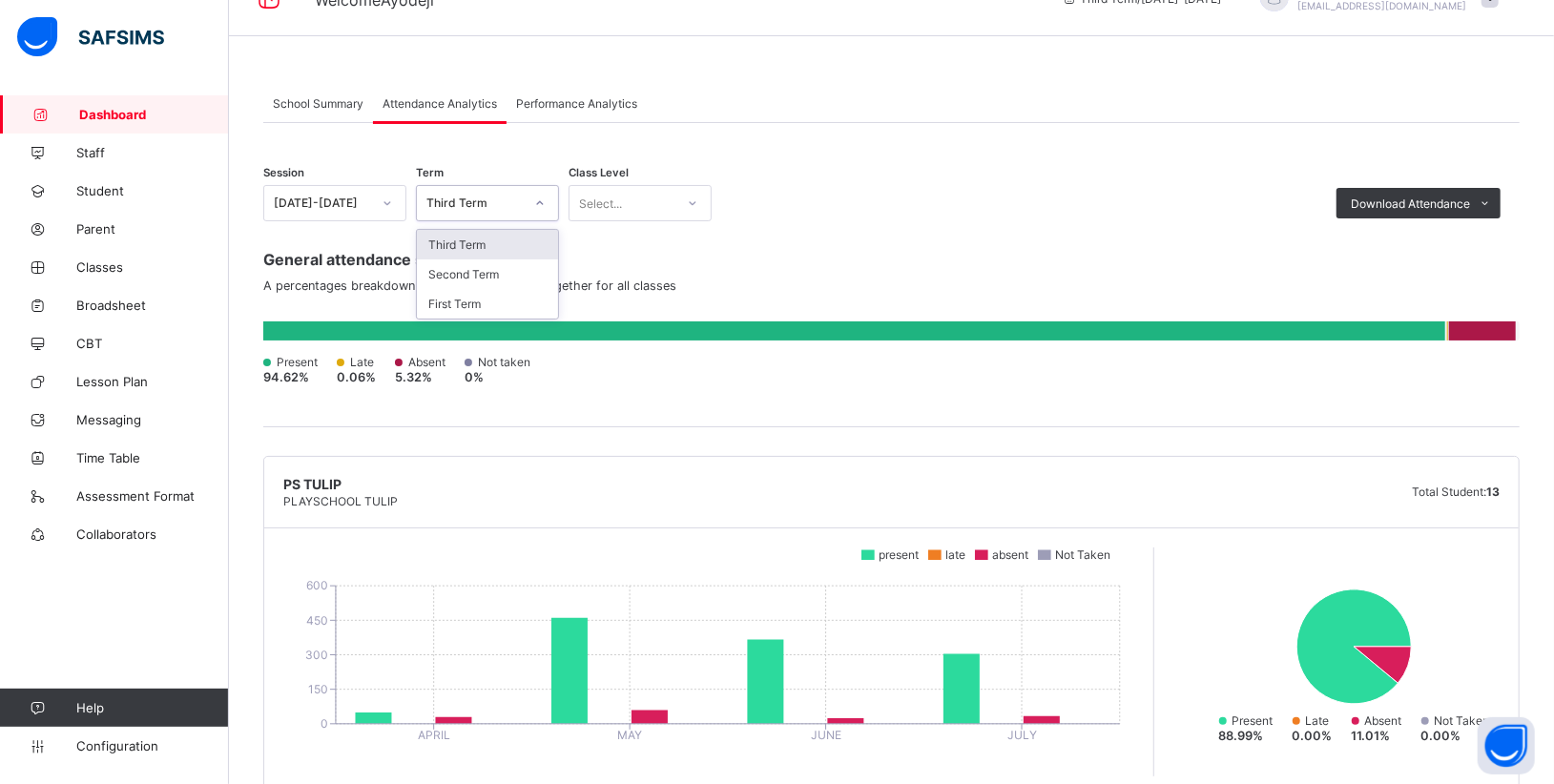
click at [540, 197] on icon at bounding box center [540, 203] width 12 height 20
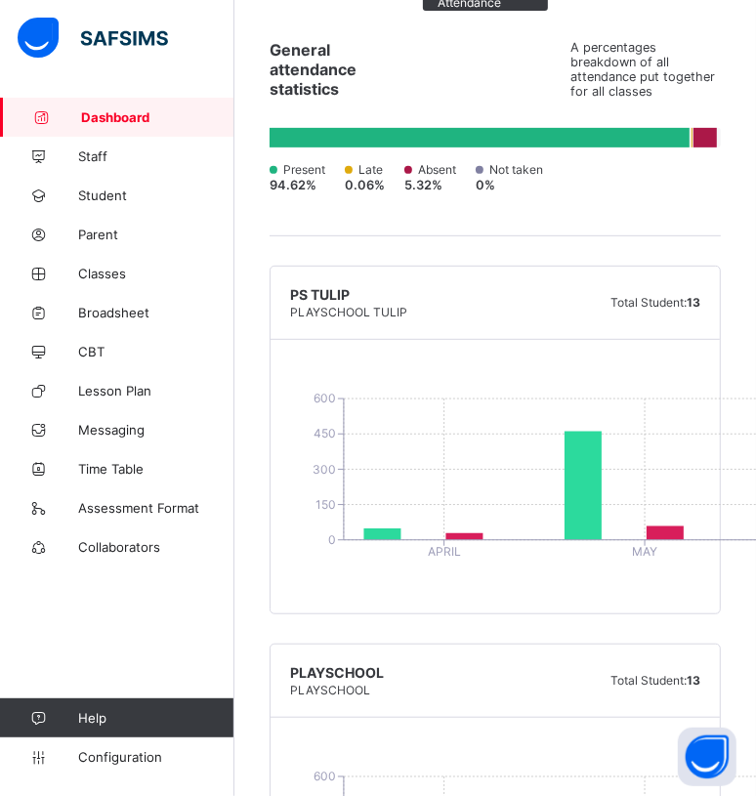
scroll to position [0, 0]
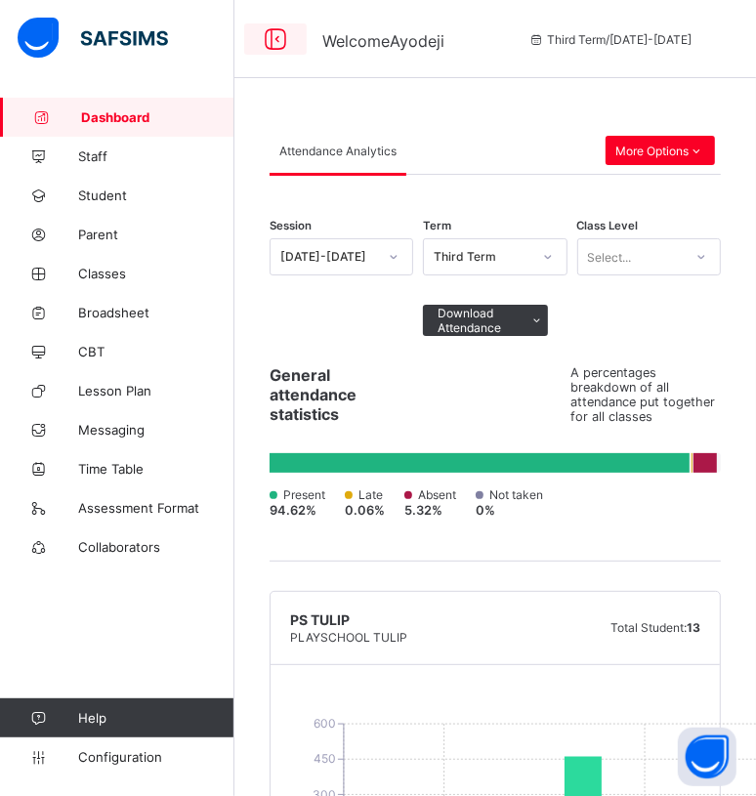
click at [275, 40] on icon at bounding box center [275, 39] width 33 height 28
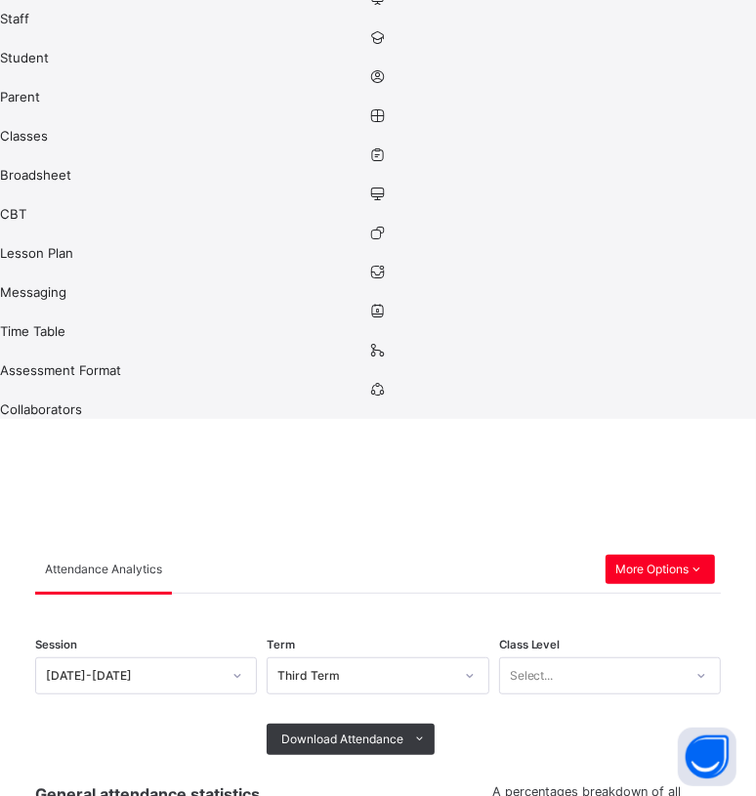
scroll to position [229, 0]
